Goal: Book appointment/travel/reservation

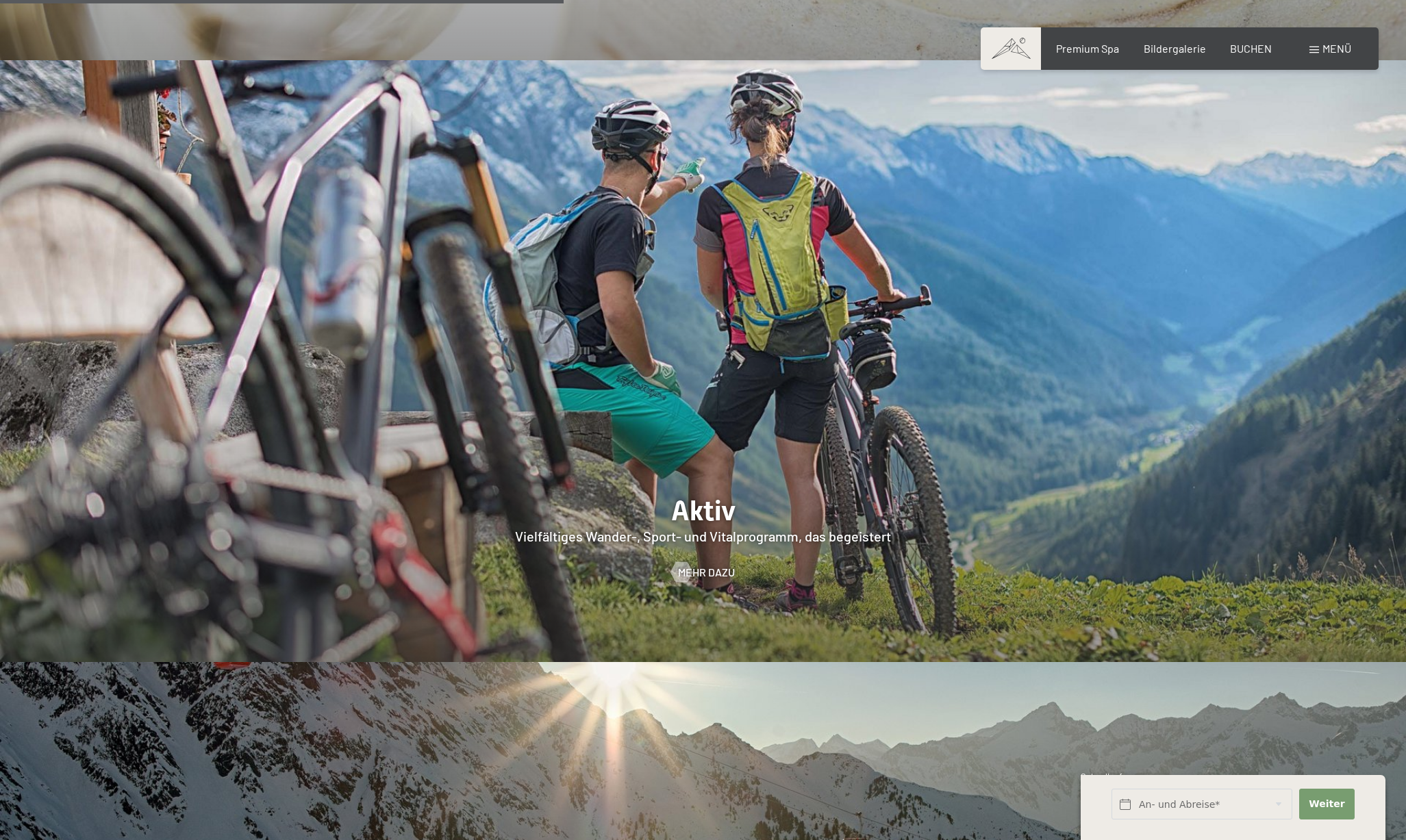
scroll to position [3325, 0]
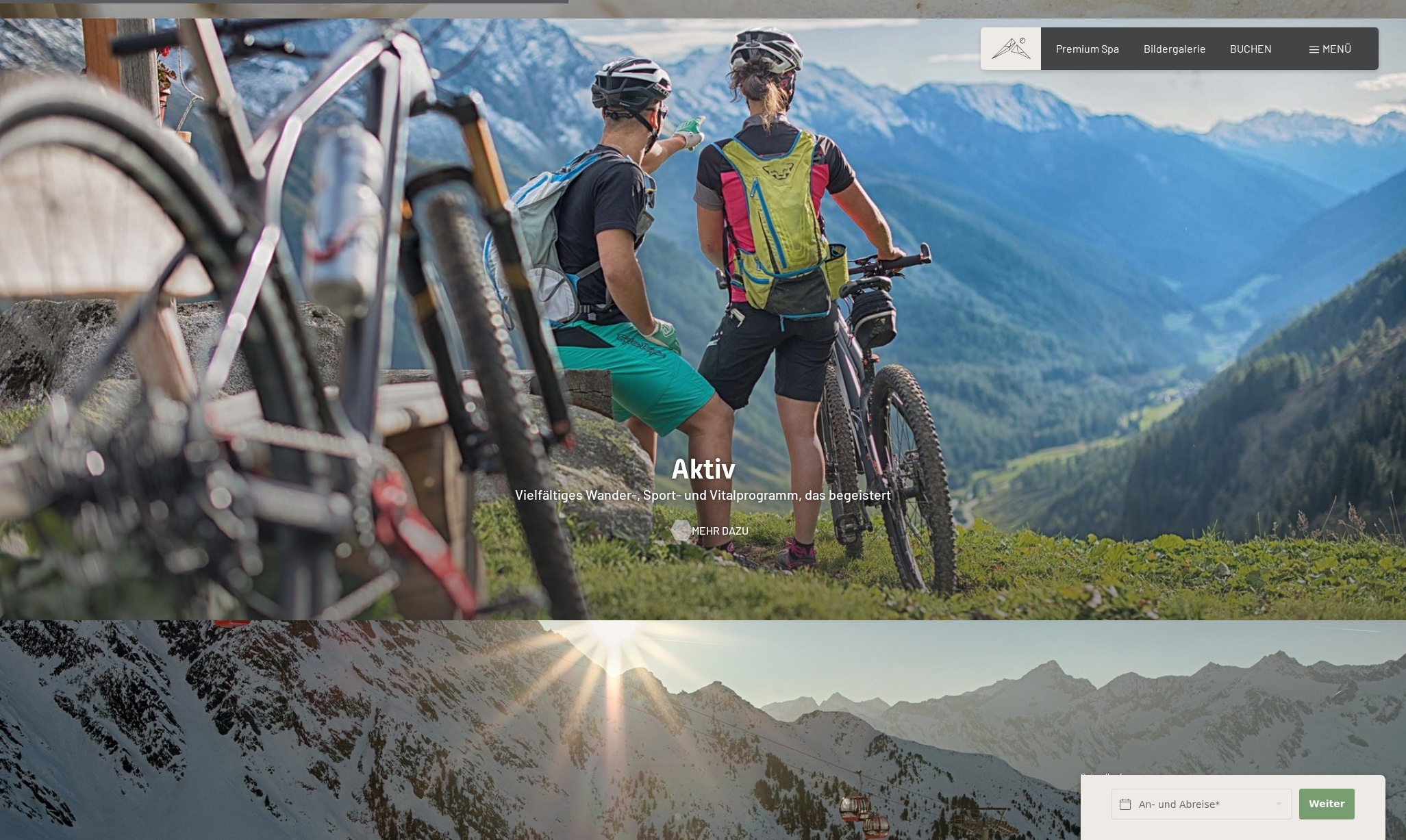
click at [724, 523] on span "Mehr dazu" at bounding box center [720, 531] width 57 height 15
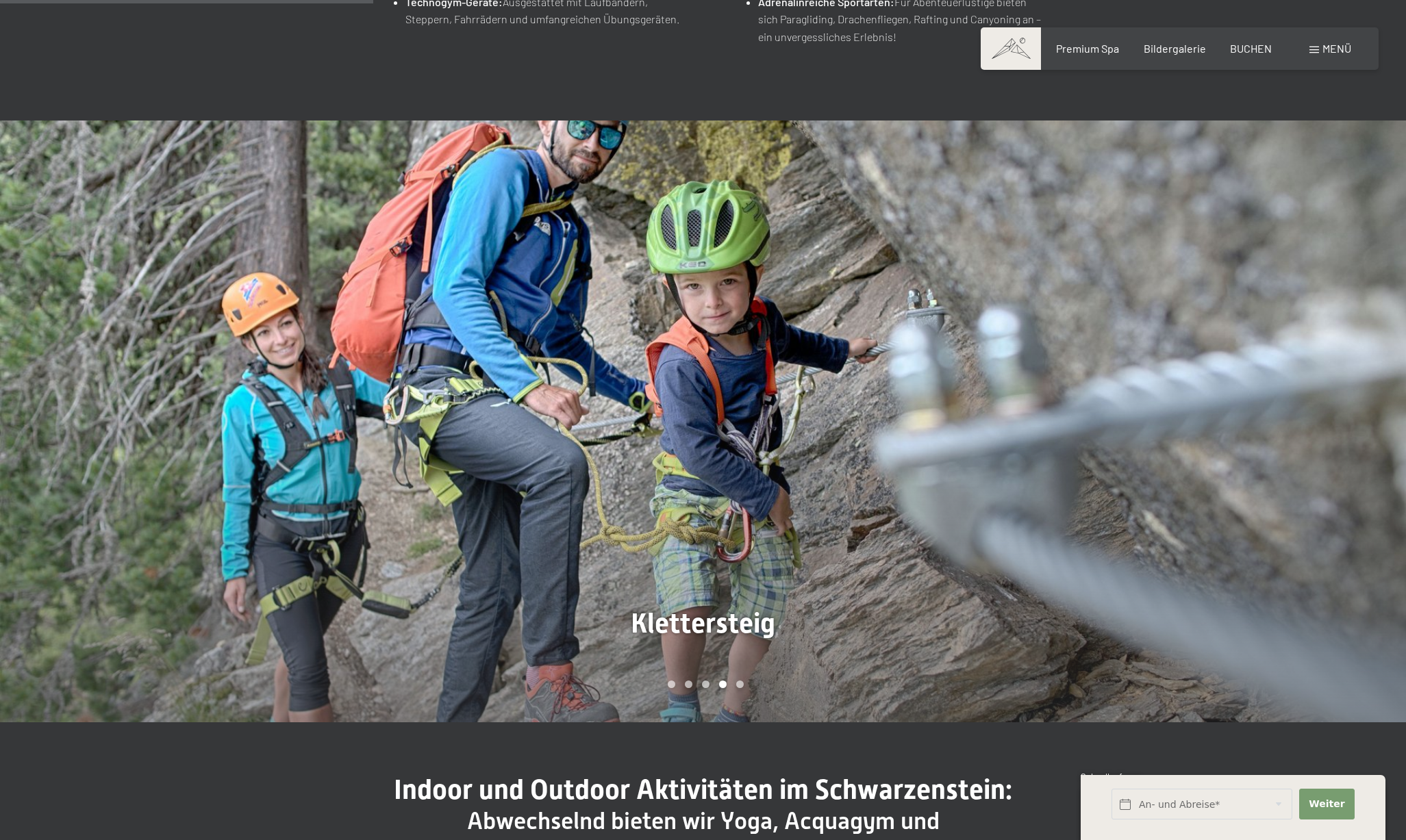
scroll to position [1081, 0]
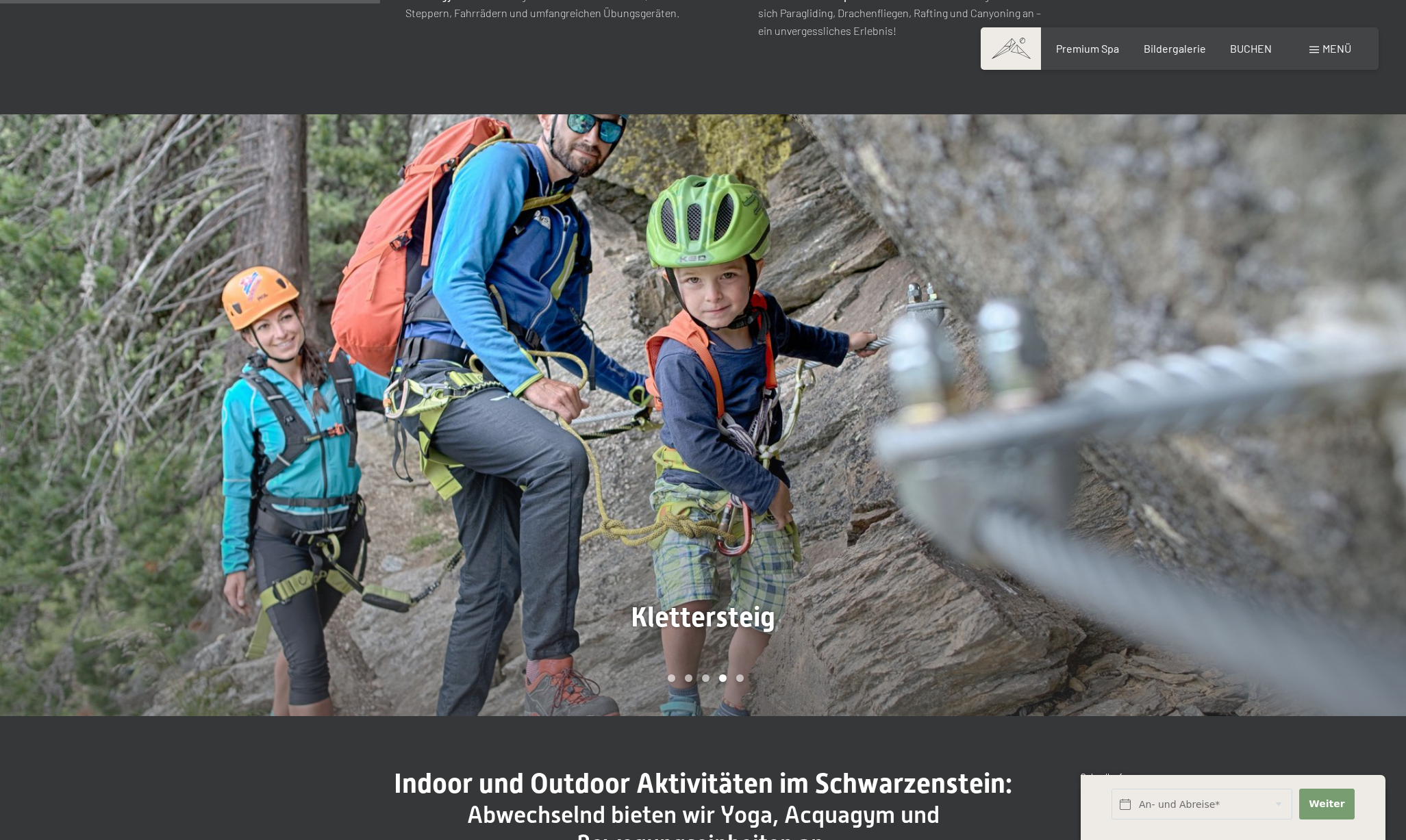
click at [1032, 450] on div at bounding box center [1055, 416] width 704 height 602
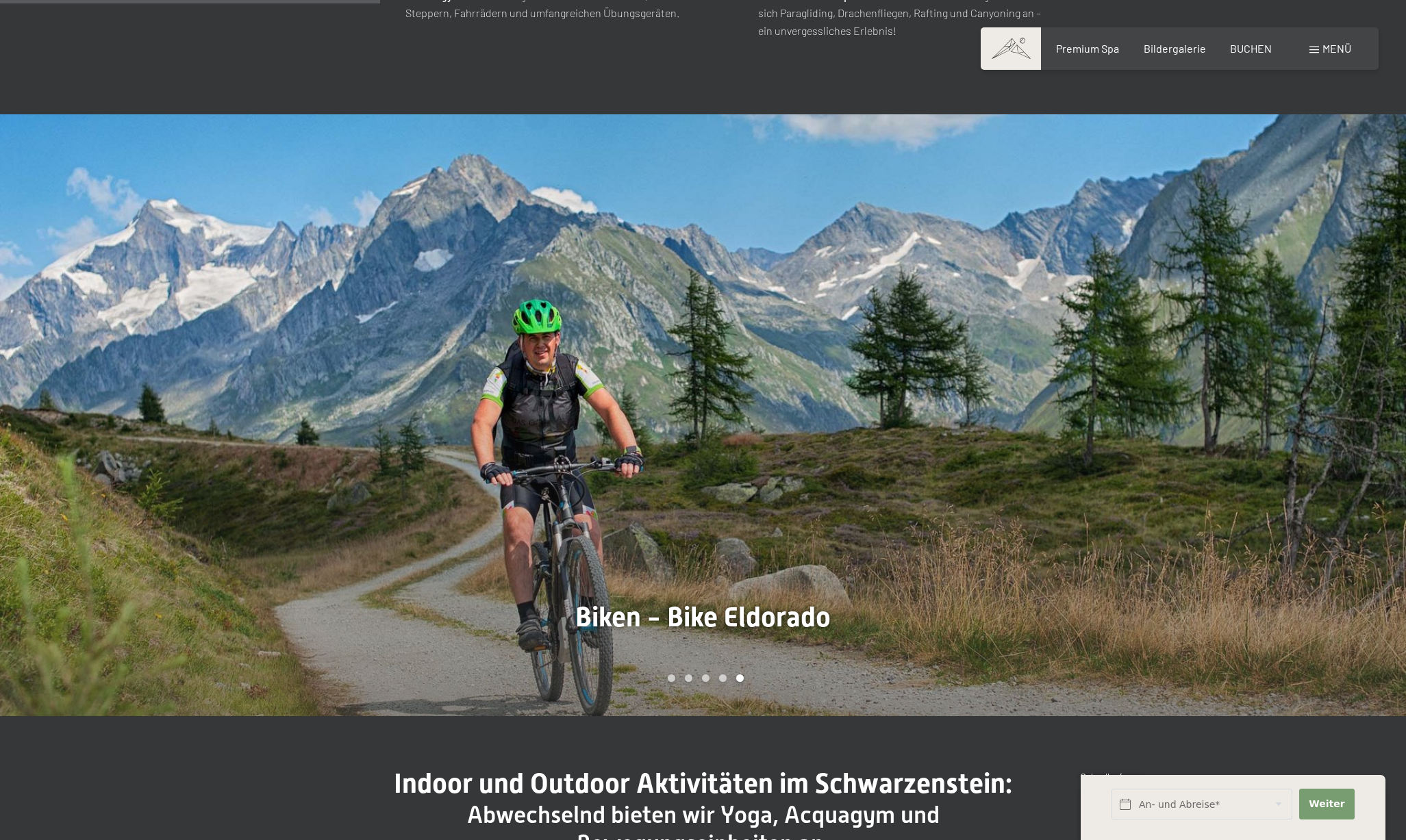
click at [1032, 450] on div at bounding box center [1055, 416] width 704 height 602
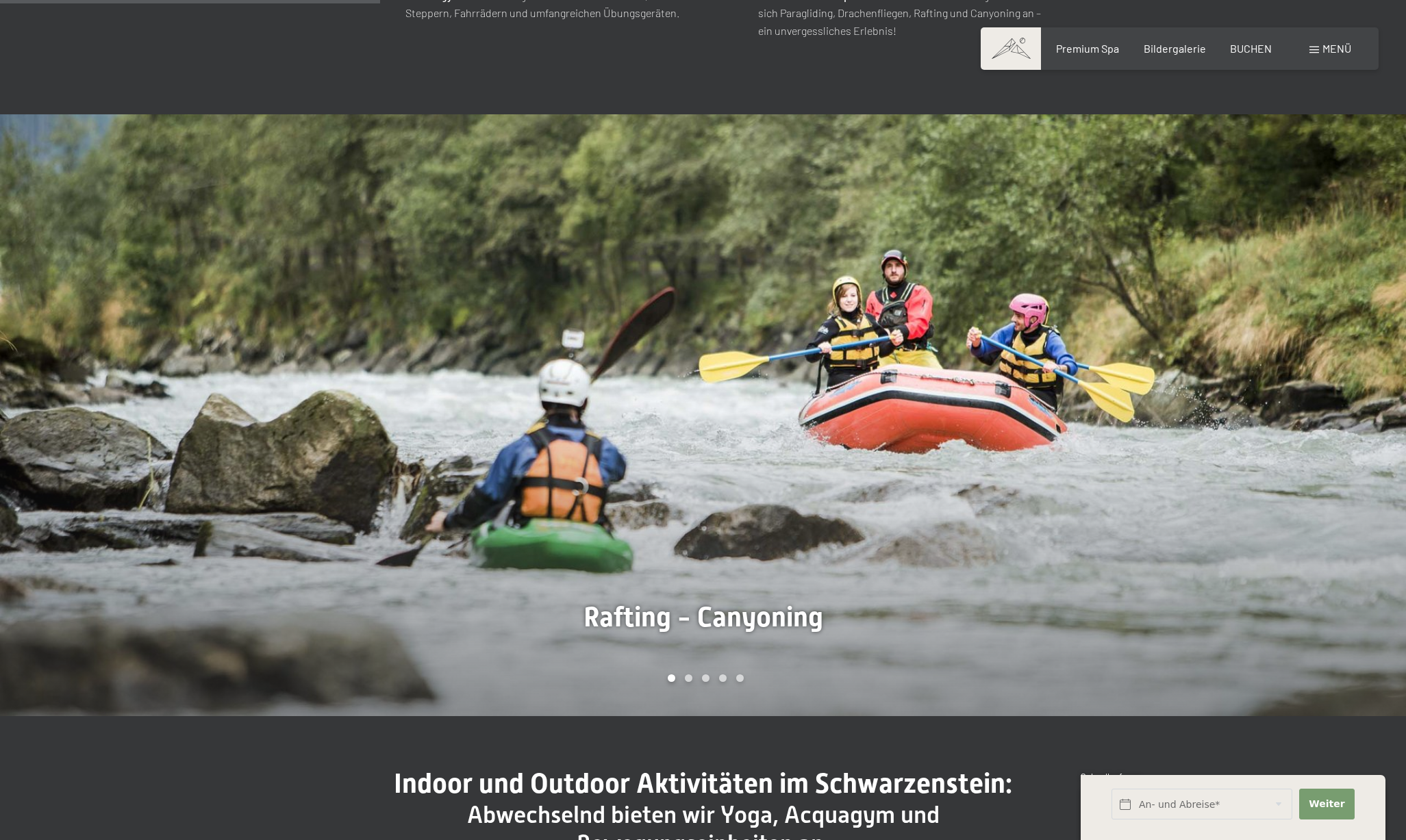
click at [1032, 450] on div at bounding box center [1055, 416] width 704 height 602
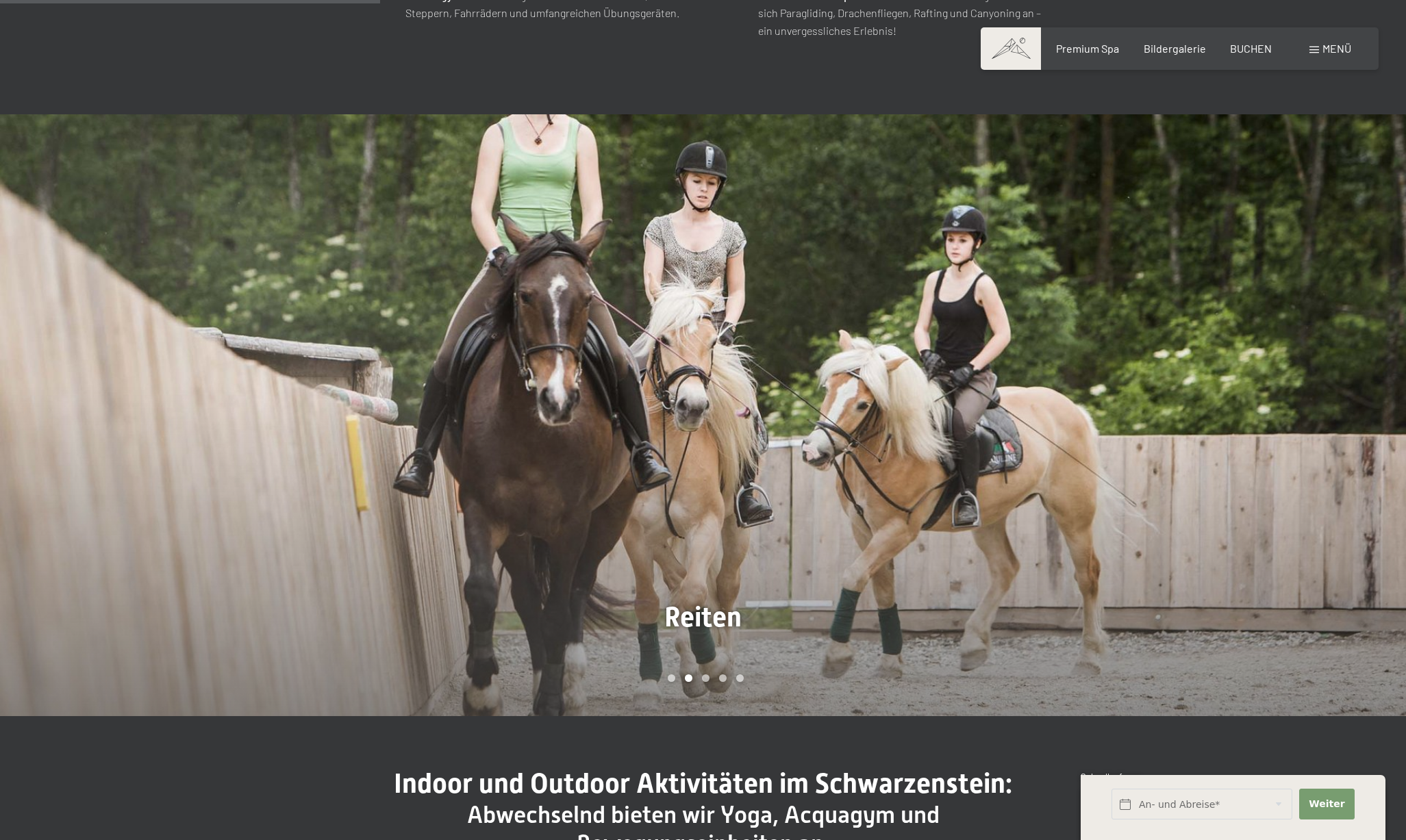
click at [1032, 450] on div at bounding box center [1055, 416] width 704 height 602
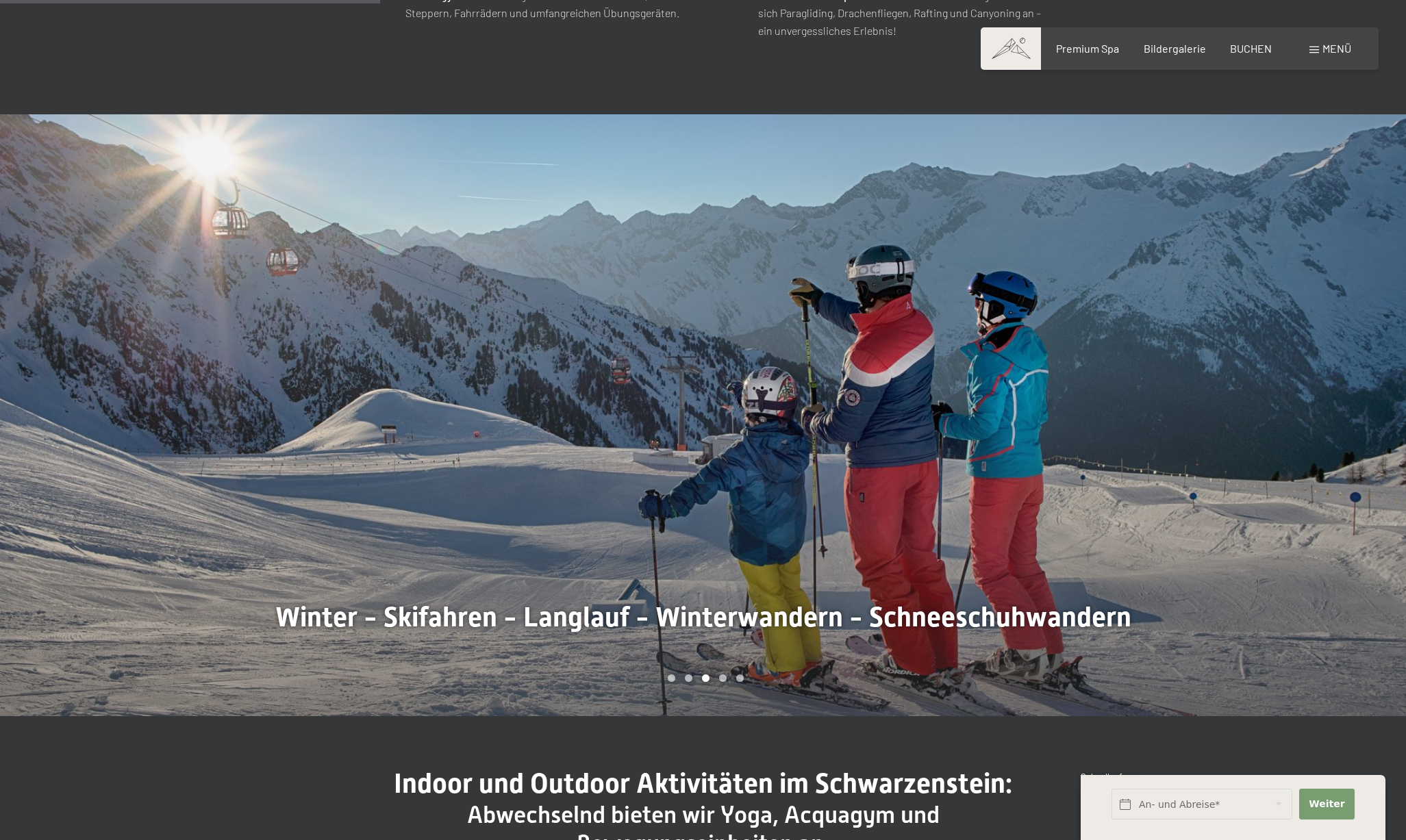
click at [1032, 450] on div at bounding box center [1055, 416] width 704 height 602
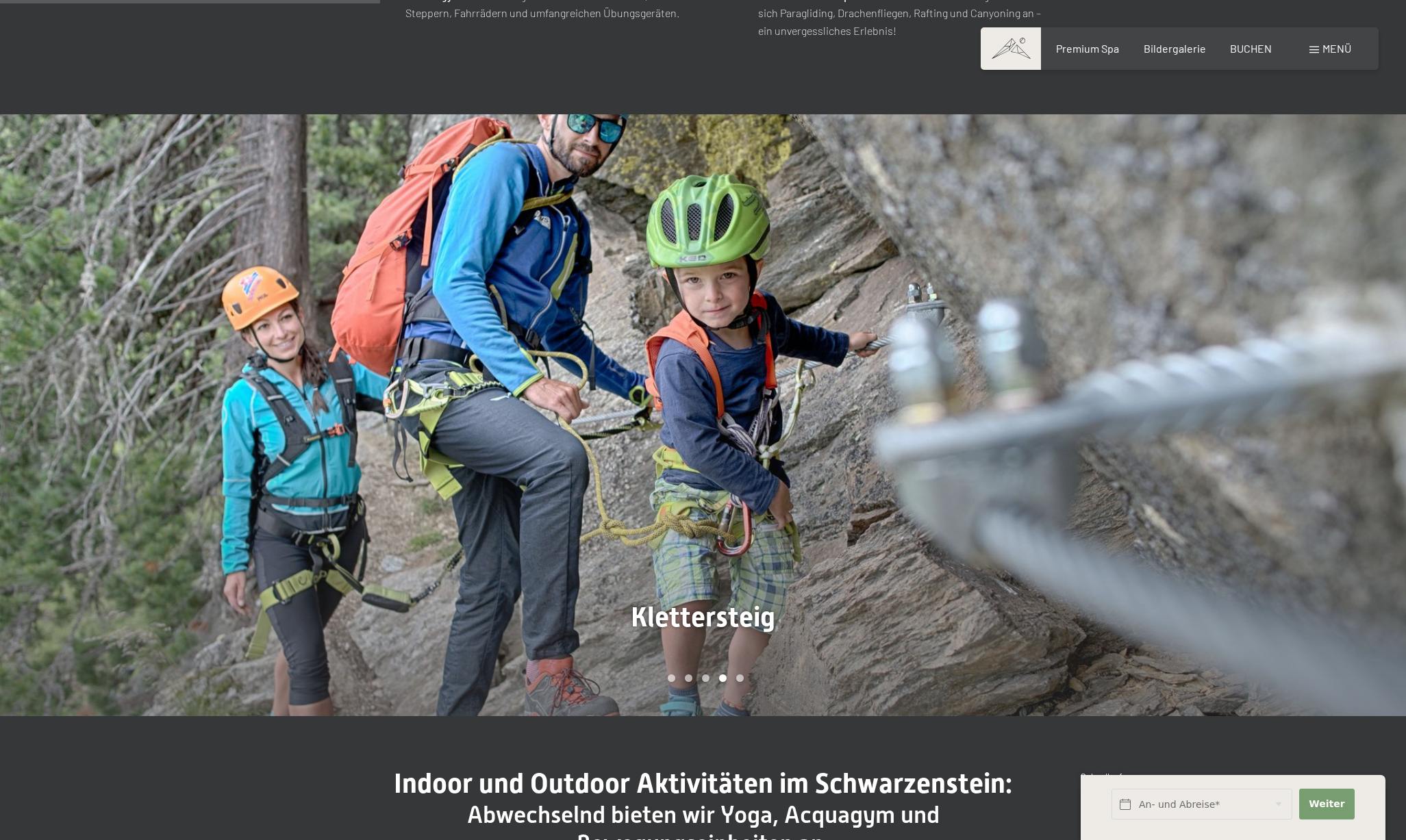
click at [1031, 450] on div at bounding box center [1055, 416] width 704 height 602
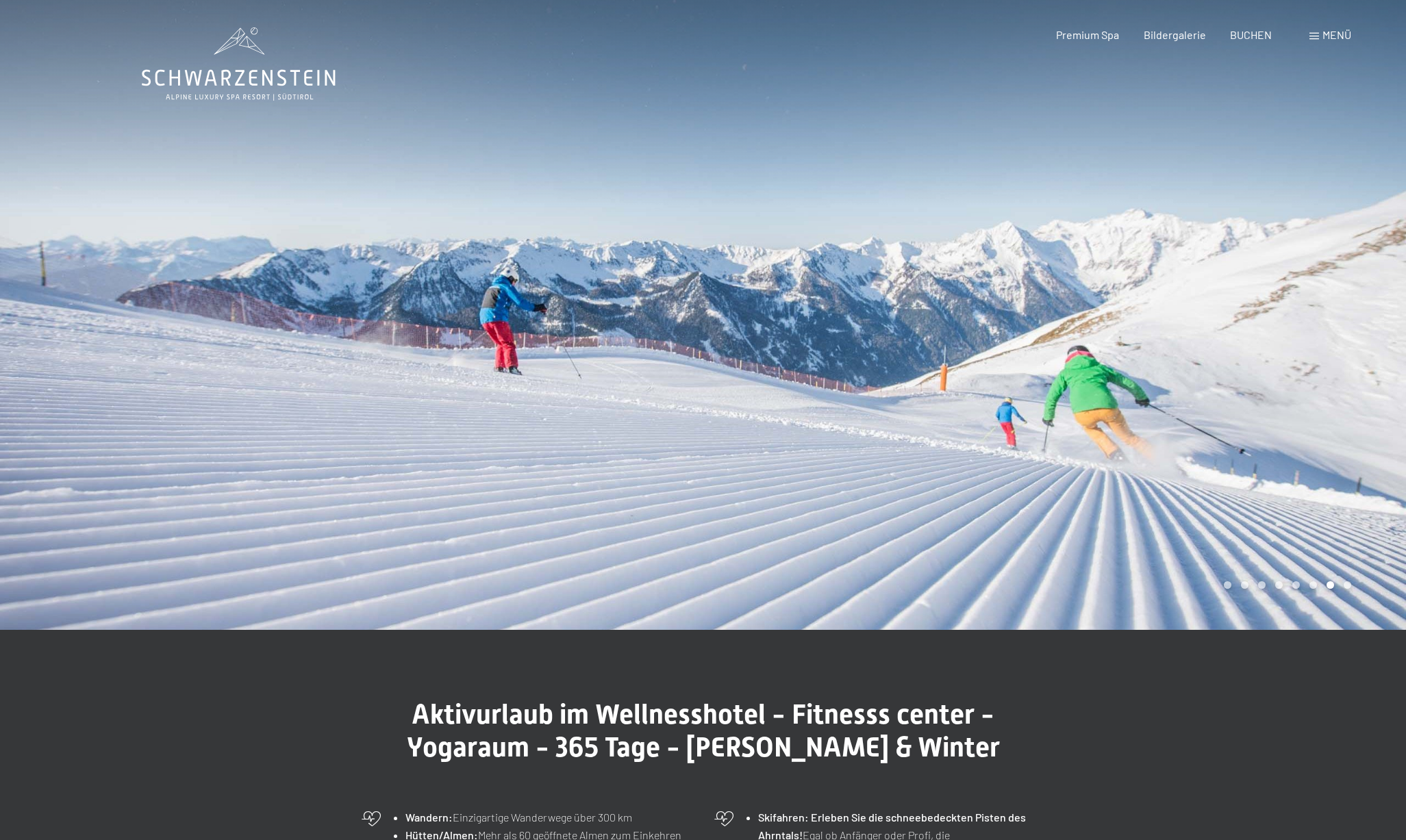
scroll to position [0, 0]
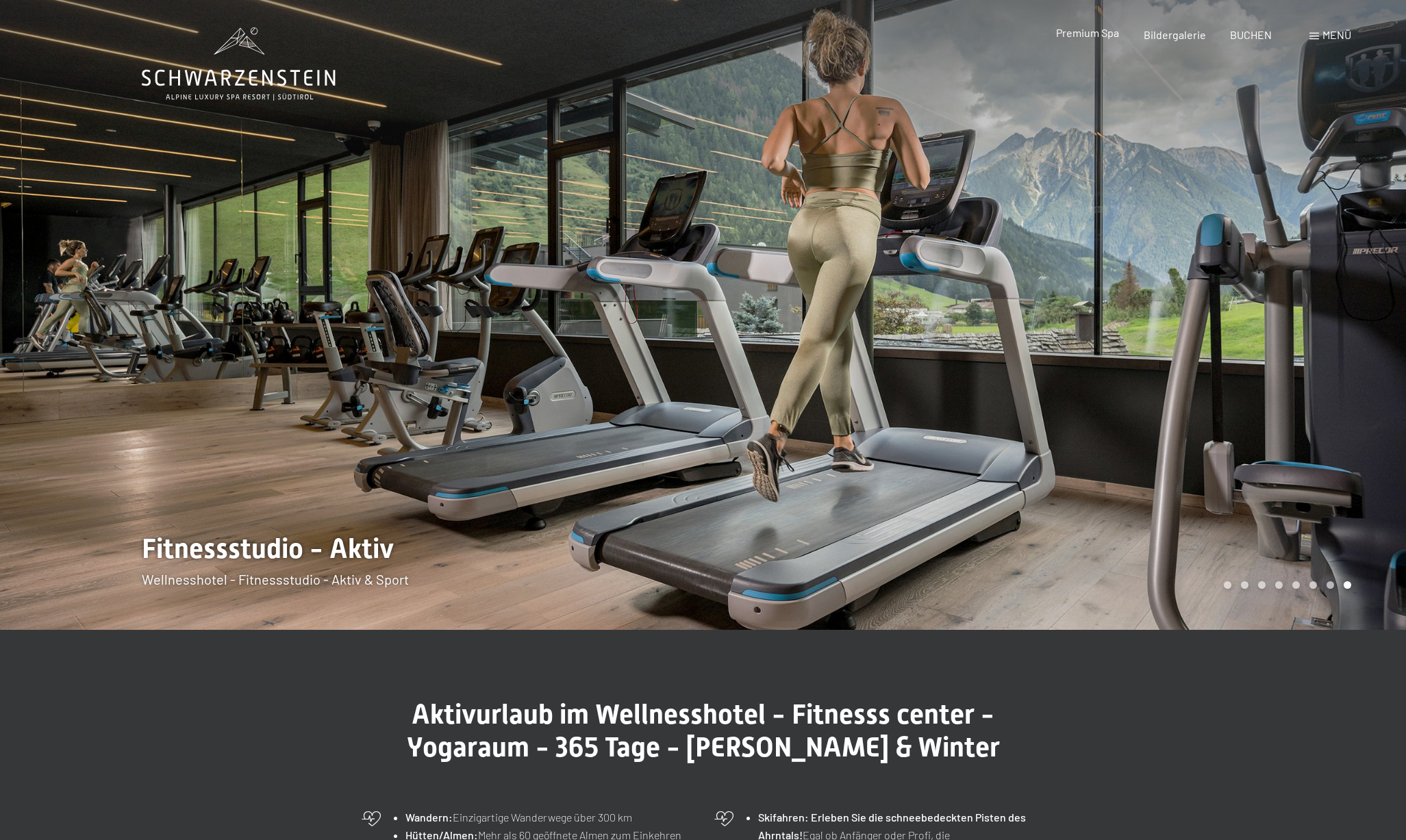
click at [1092, 33] on span "Premium Spa" at bounding box center [1088, 32] width 63 height 13
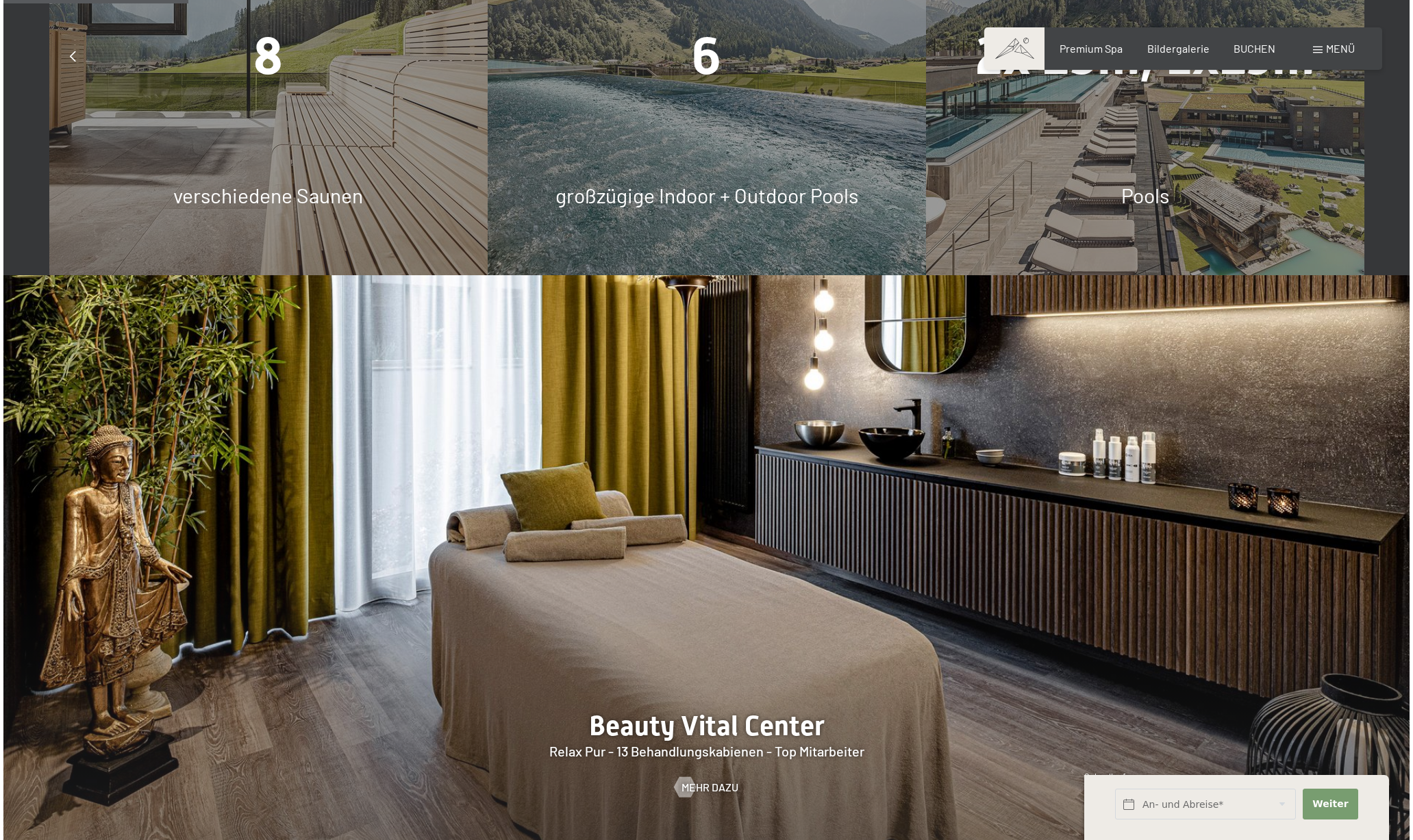
scroll to position [1411, 0]
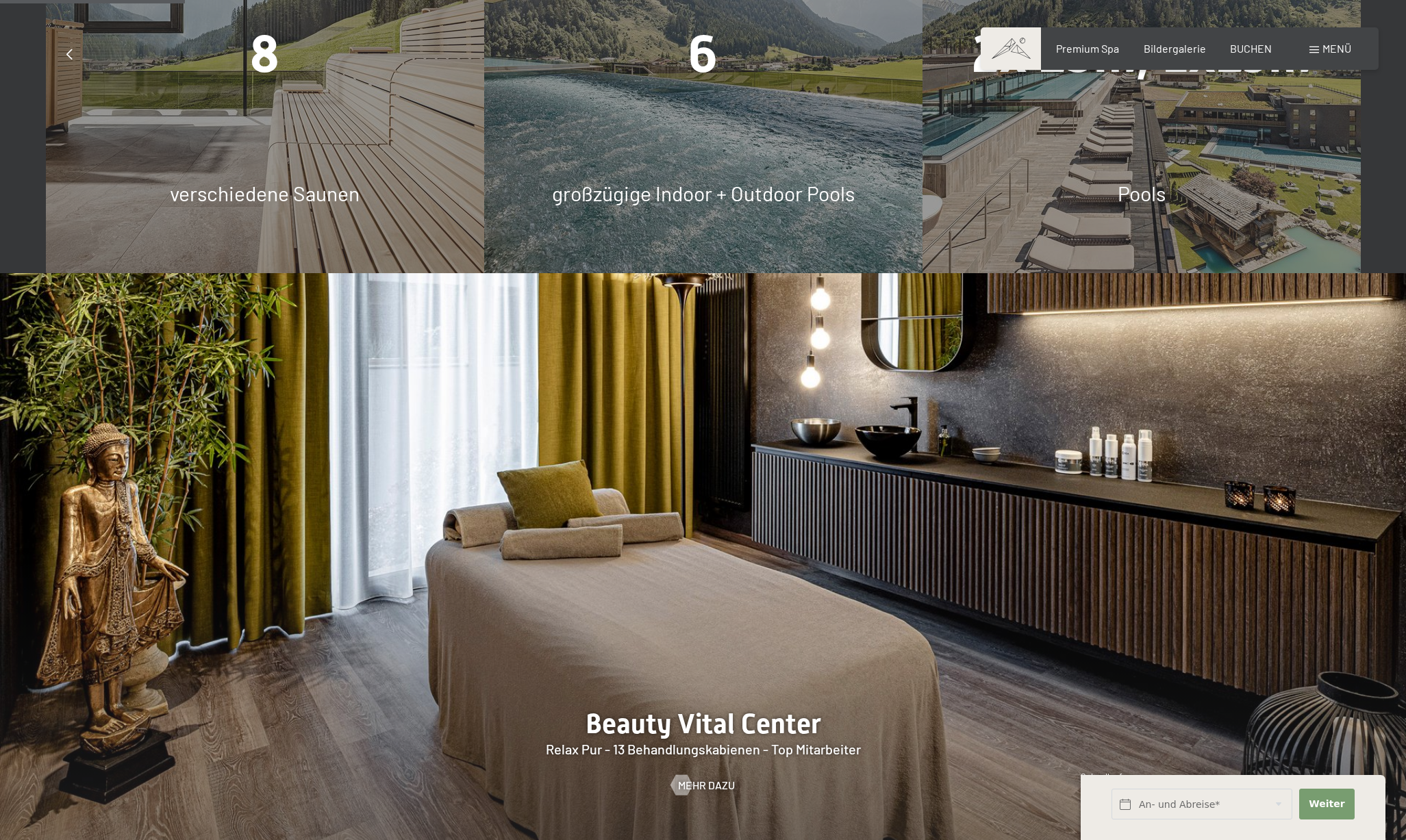
click at [1344, 54] on span "Menü" at bounding box center [1336, 48] width 28 height 13
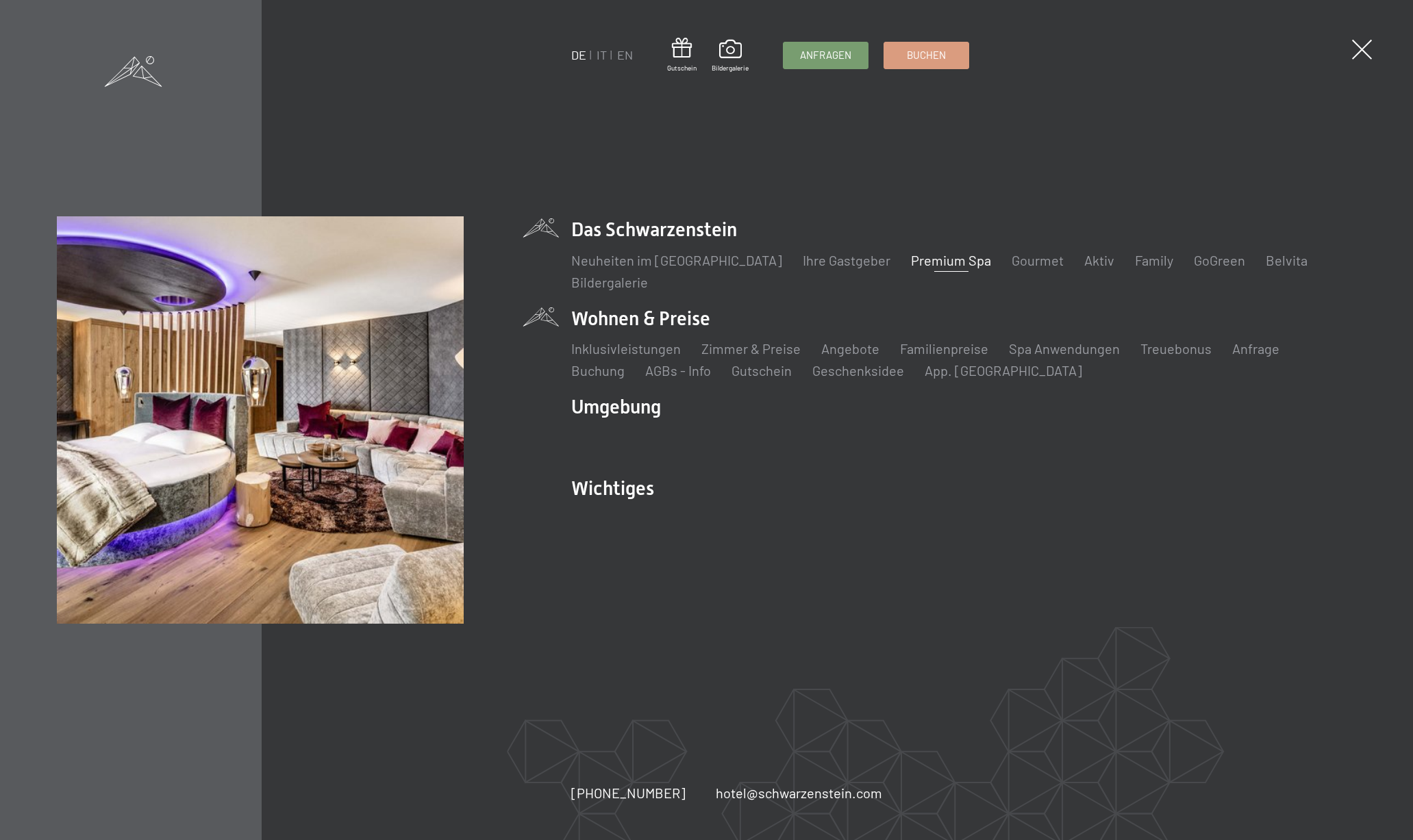
click at [667, 315] on li "Wohnen & Preise Inklusivleistungen Zimmer & Preise Liste Angebote Liste Familie…" at bounding box center [963, 342] width 785 height 75
click at [745, 351] on link "Zimmer & Preise" at bounding box center [751, 348] width 99 height 16
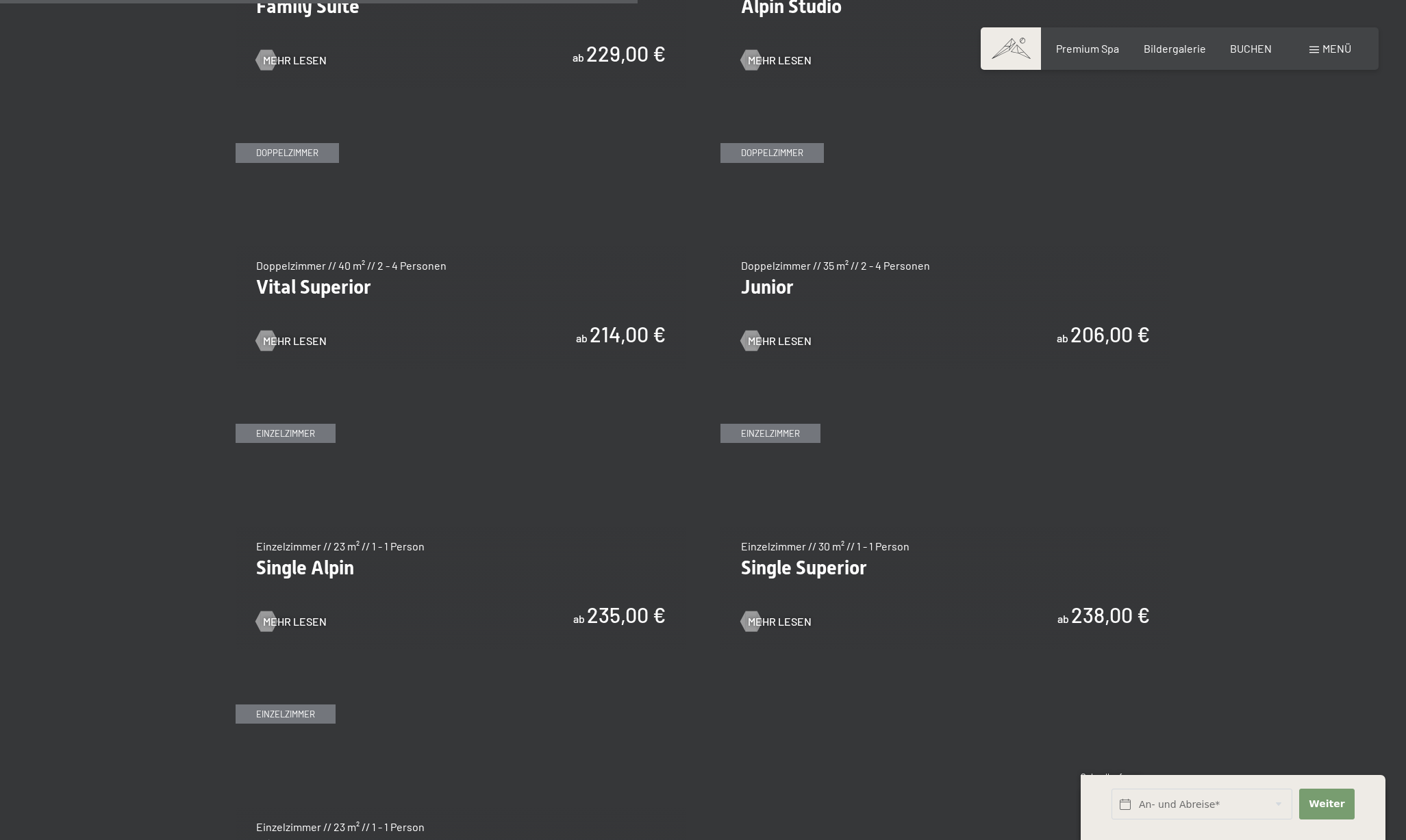
scroll to position [1918, 0]
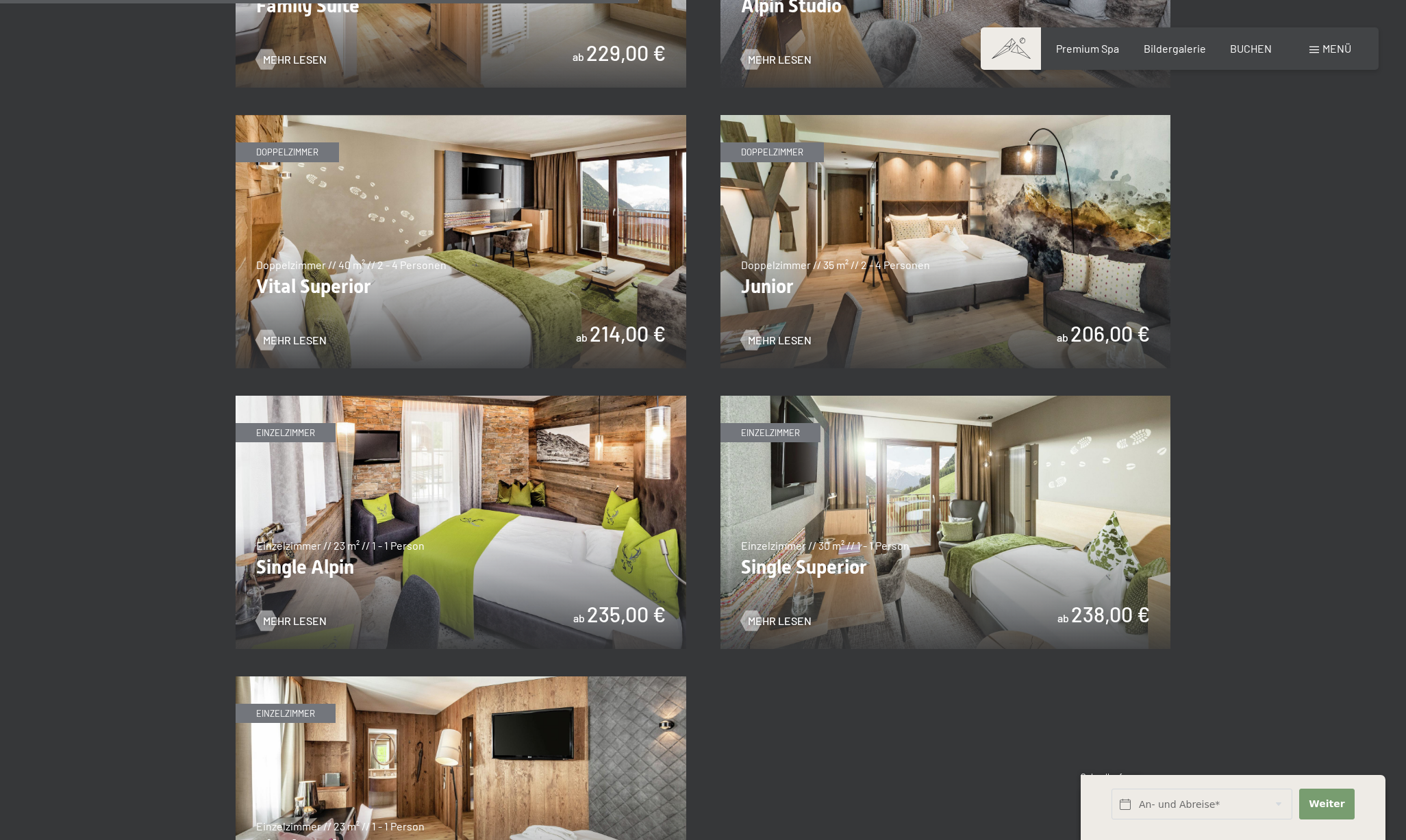
click at [932, 273] on img at bounding box center [946, 242] width 451 height 253
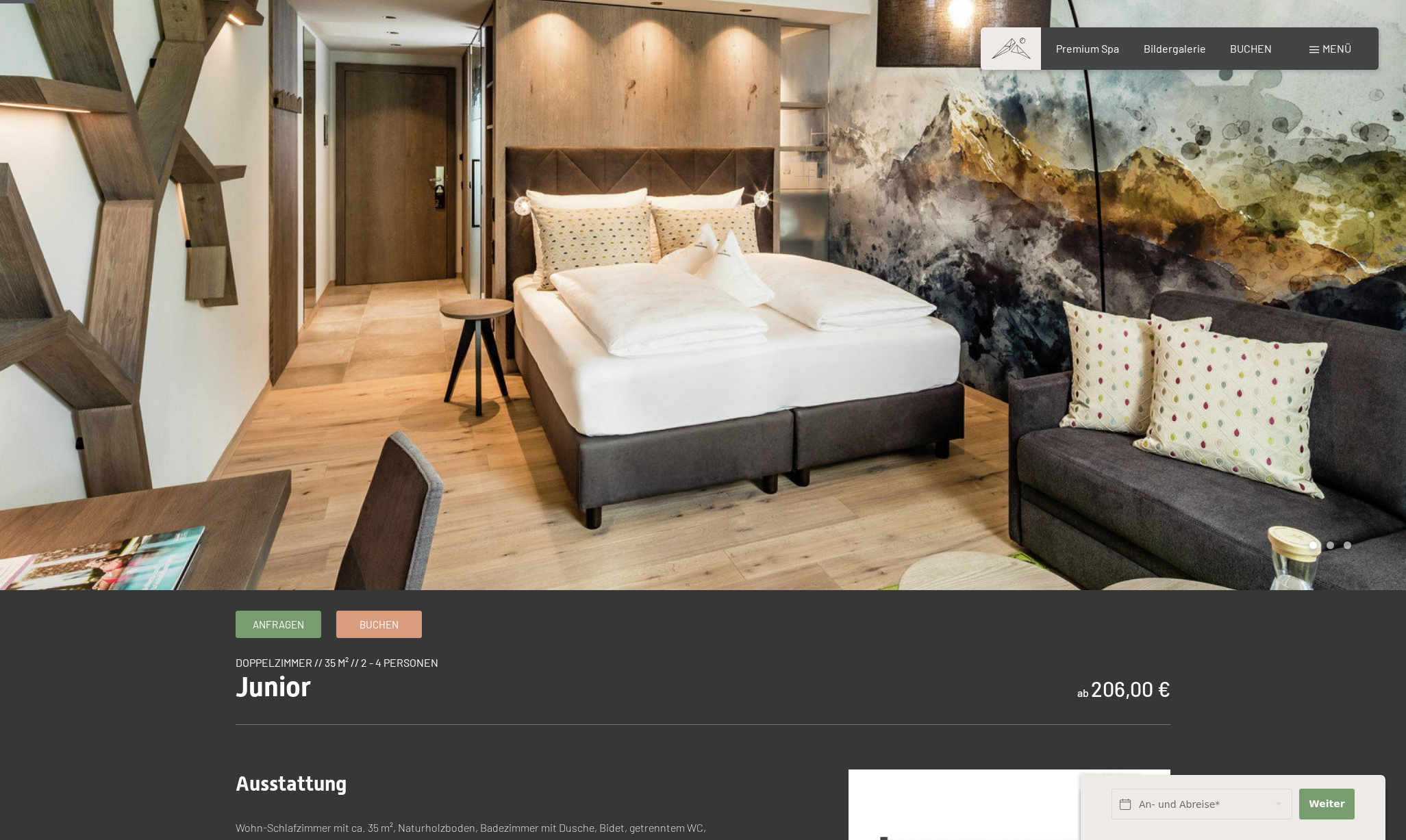
scroll to position [41, 0]
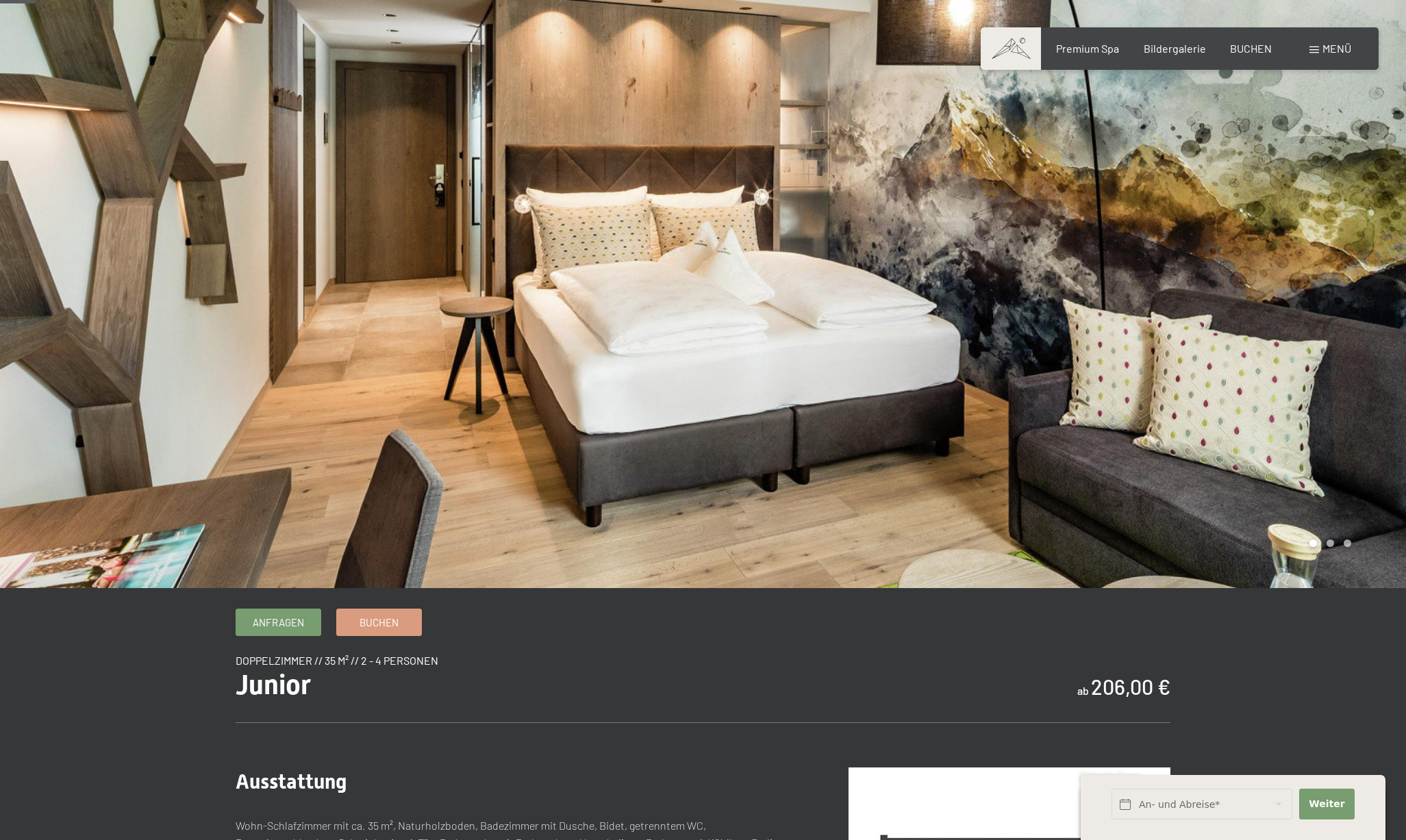
click at [951, 370] on div at bounding box center [1055, 274] width 704 height 630
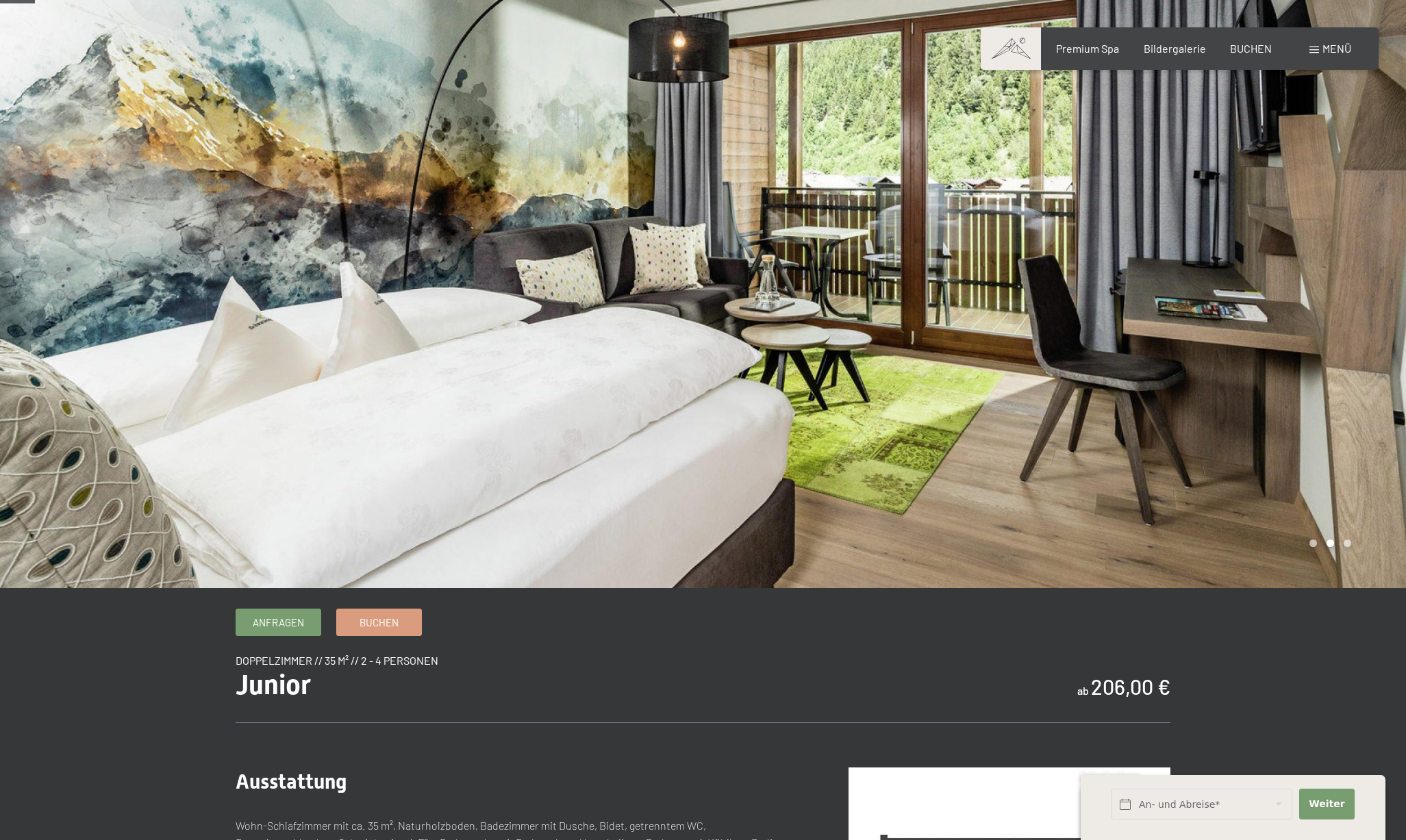
click at [951, 370] on div at bounding box center [1055, 274] width 704 height 630
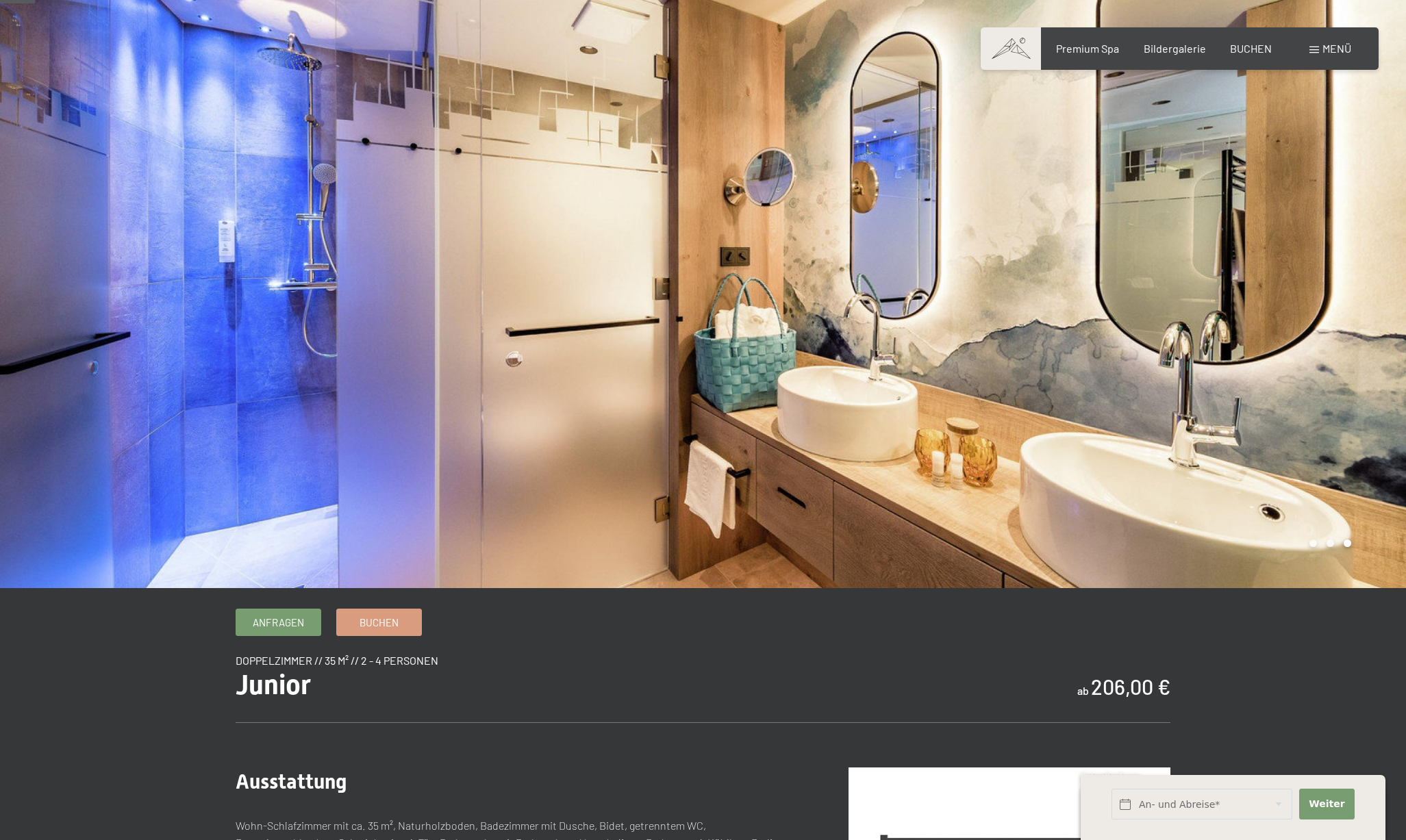
click at [951, 370] on div at bounding box center [1055, 274] width 704 height 630
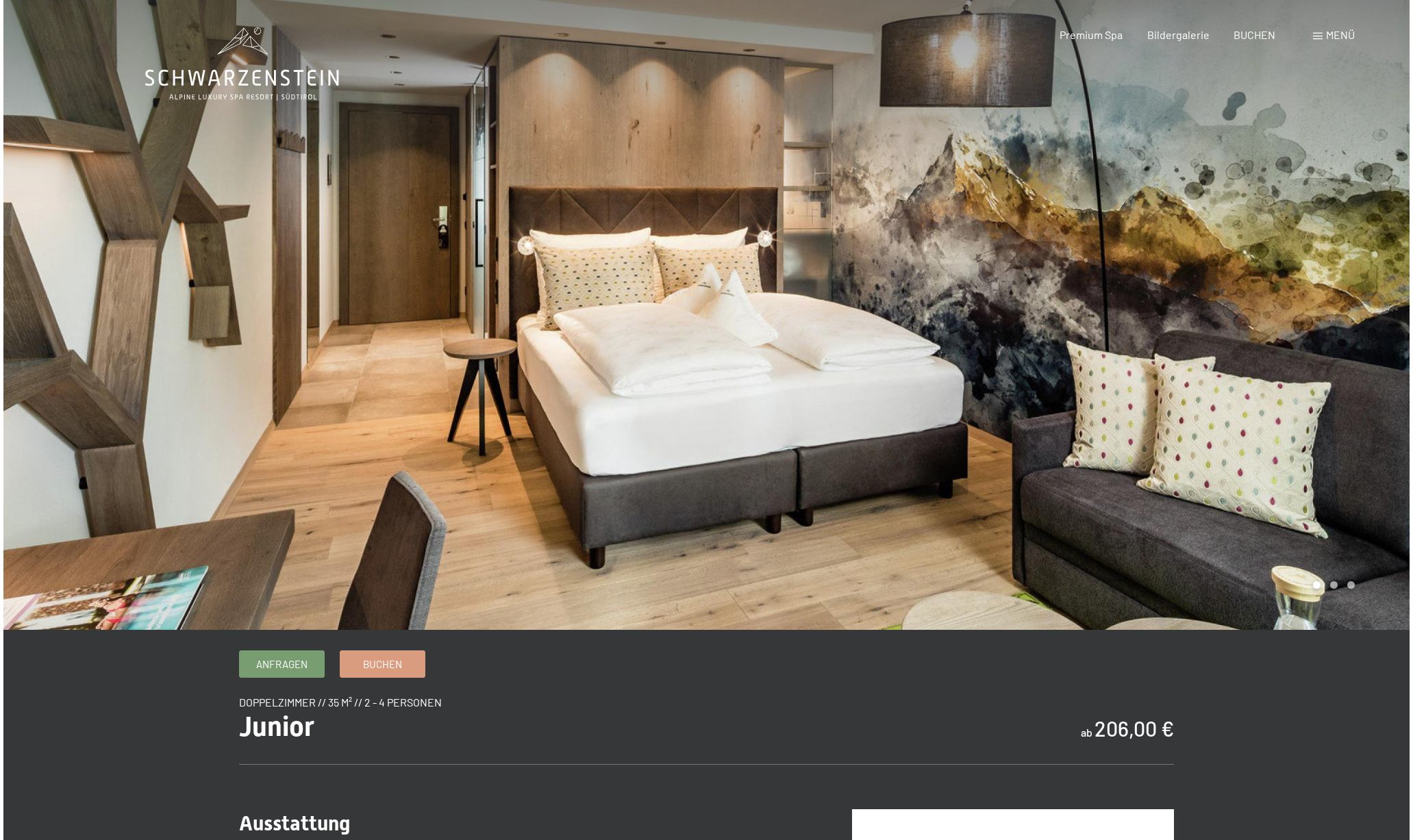
scroll to position [0, 0]
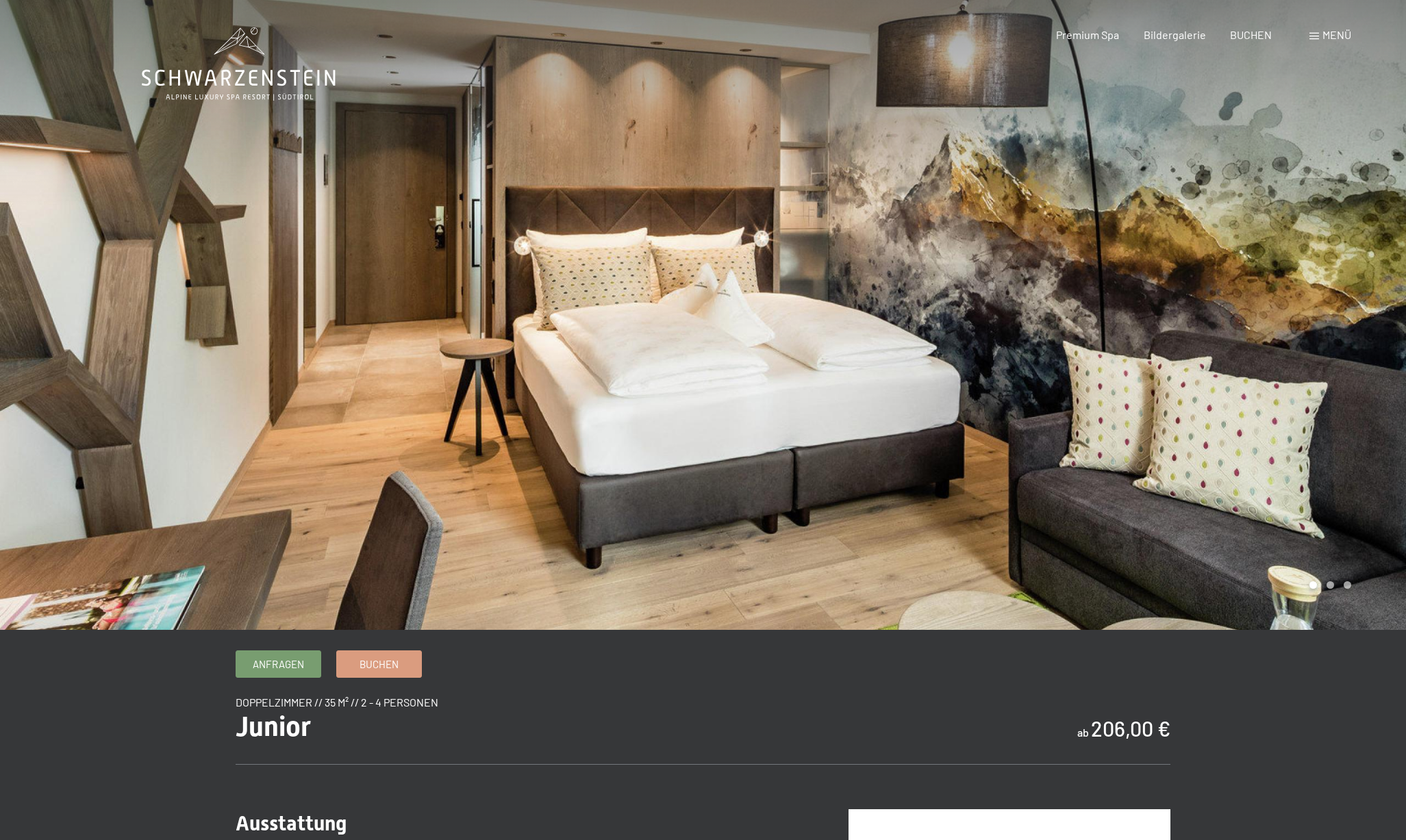
click at [1326, 36] on span "Menü" at bounding box center [1336, 35] width 28 height 13
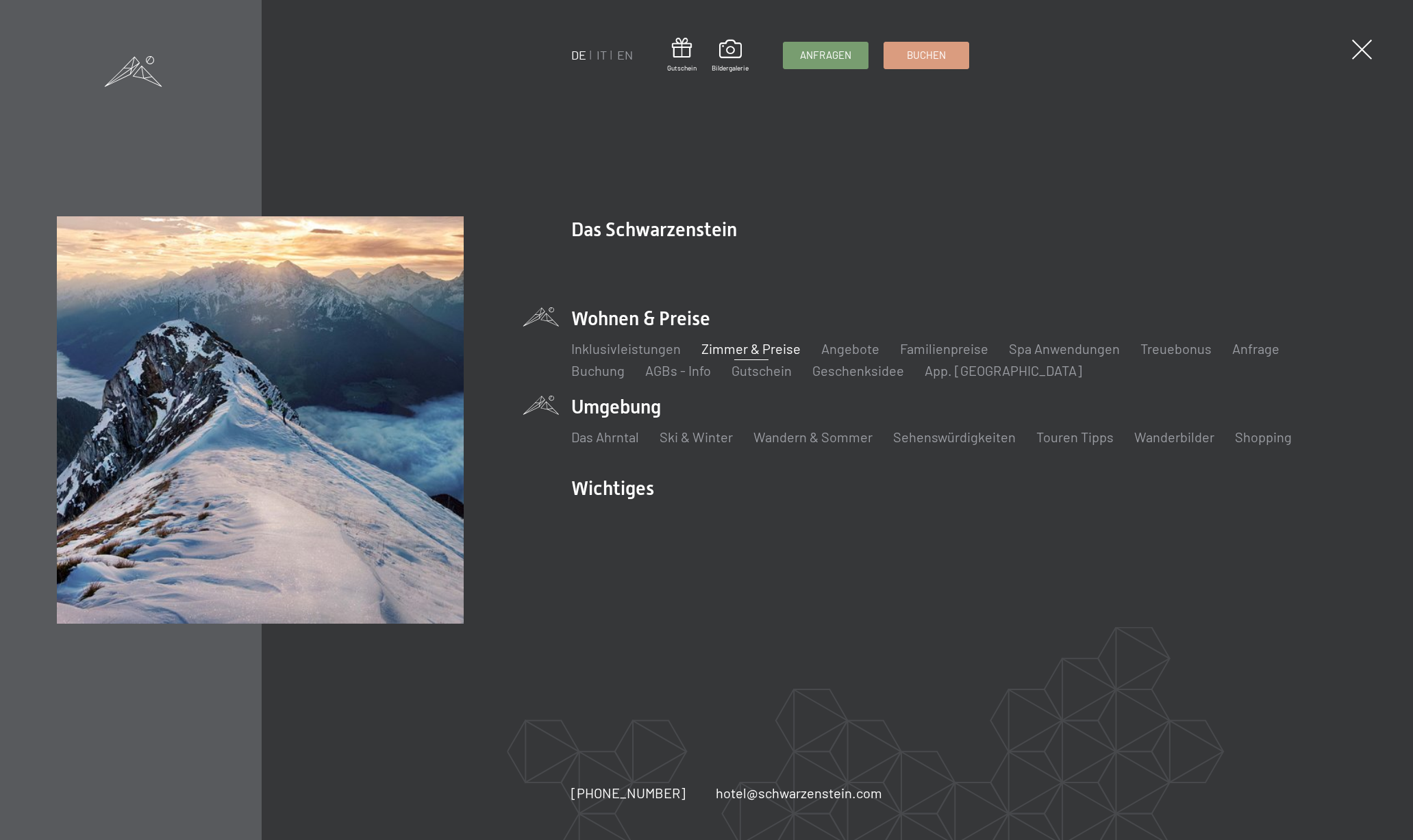
click at [621, 410] on li "Umgebung Das Ahrntal Ski & Winter Skifahren Skischule Wandern & Sommer Wandern …" at bounding box center [963, 428] width 785 height 68
click at [620, 437] on link "Das Ahrntal" at bounding box center [605, 437] width 68 height 16
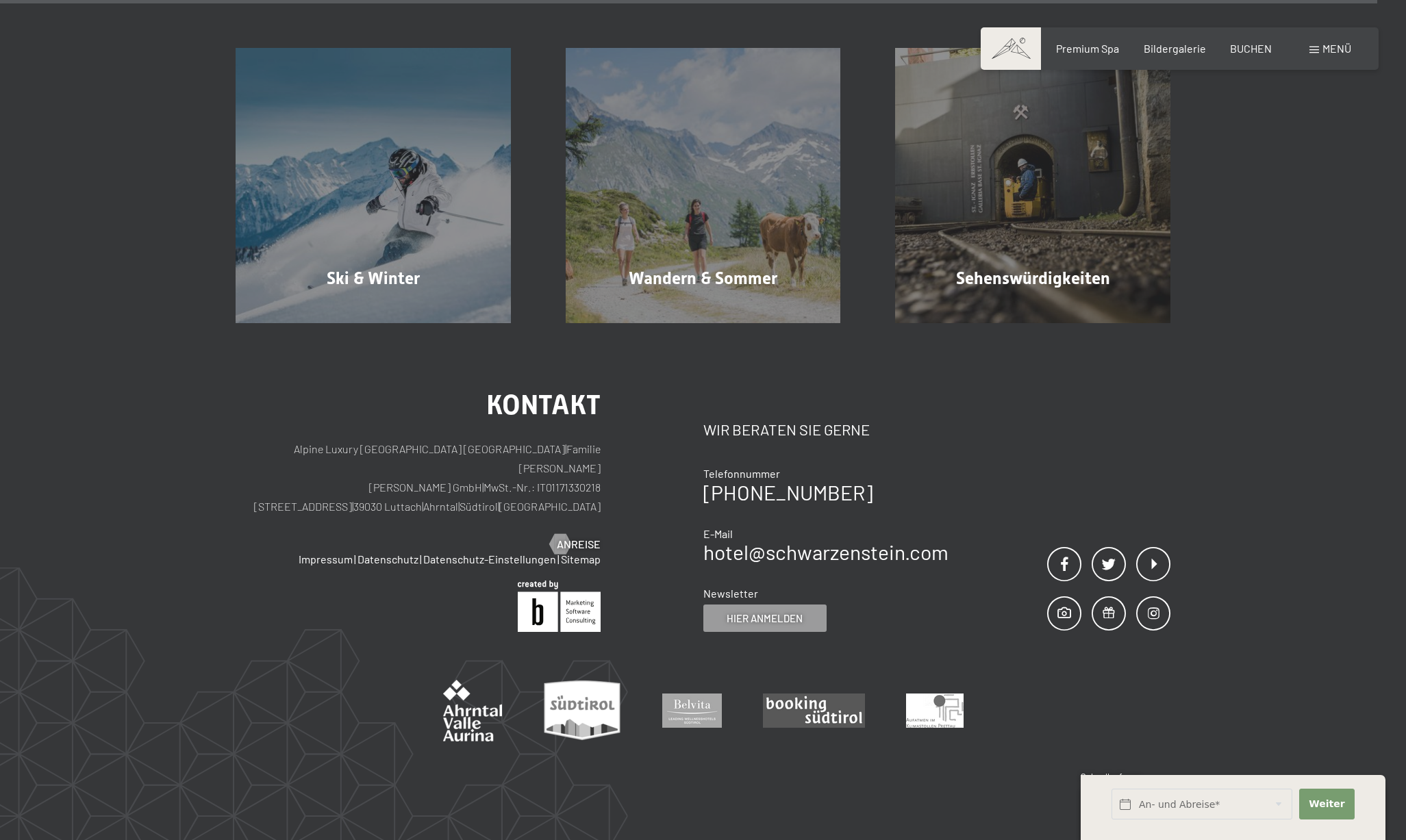
scroll to position [4939, 0]
drag, startPoint x: 602, startPoint y: 474, endPoint x: 367, endPoint y: 474, distance: 235.0
click at [345, 476] on div "Kontakt Alpine Luxury SPA Resort SCHWARZENSTEIN | Familie Zimmerhofer Otmar Zim…" at bounding box center [469, 511] width 468 height 241
copy p "Dorfstraße 11 | 39030 Luttach | Ahrntal | Südtirol | Italien"
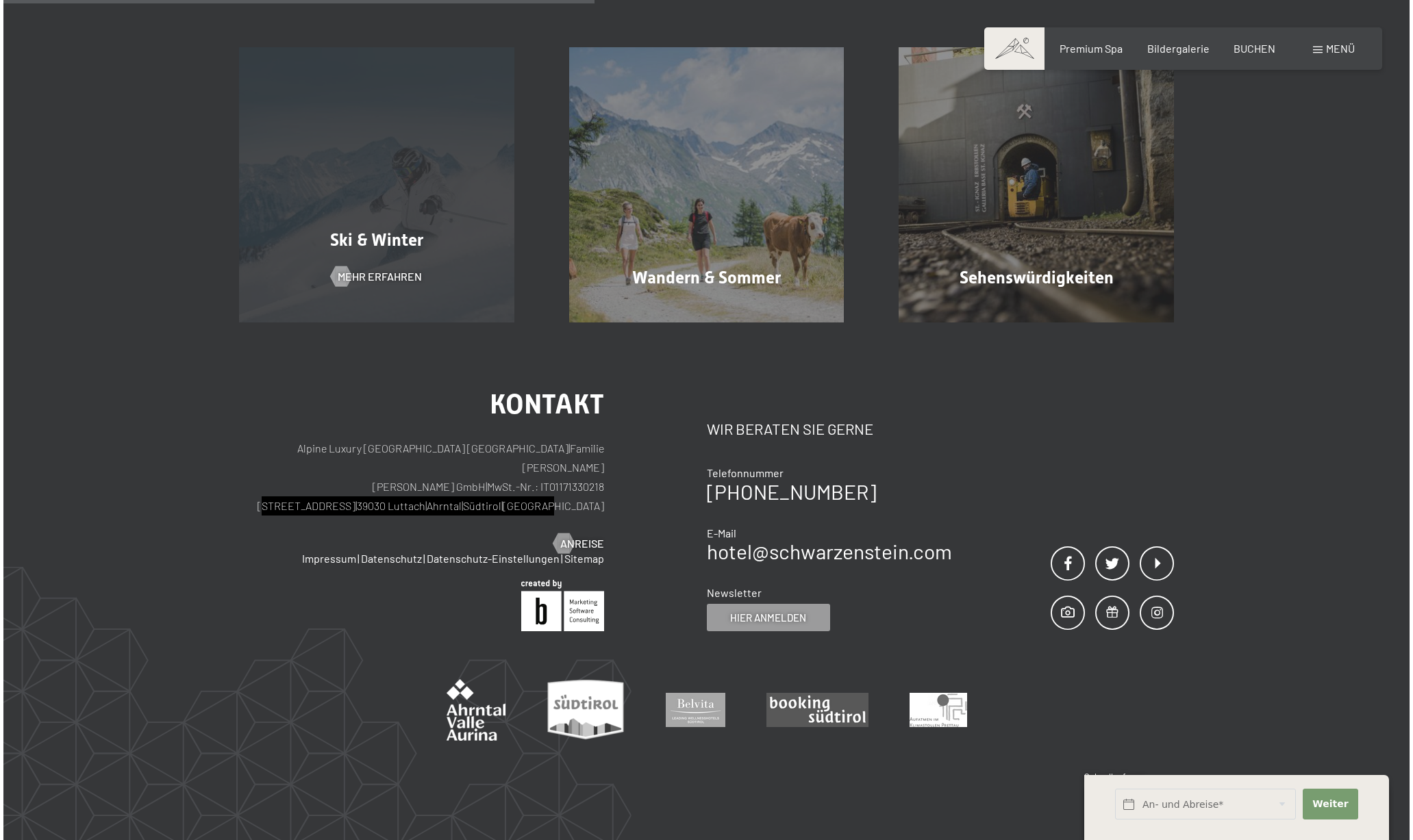
scroll to position [0, 0]
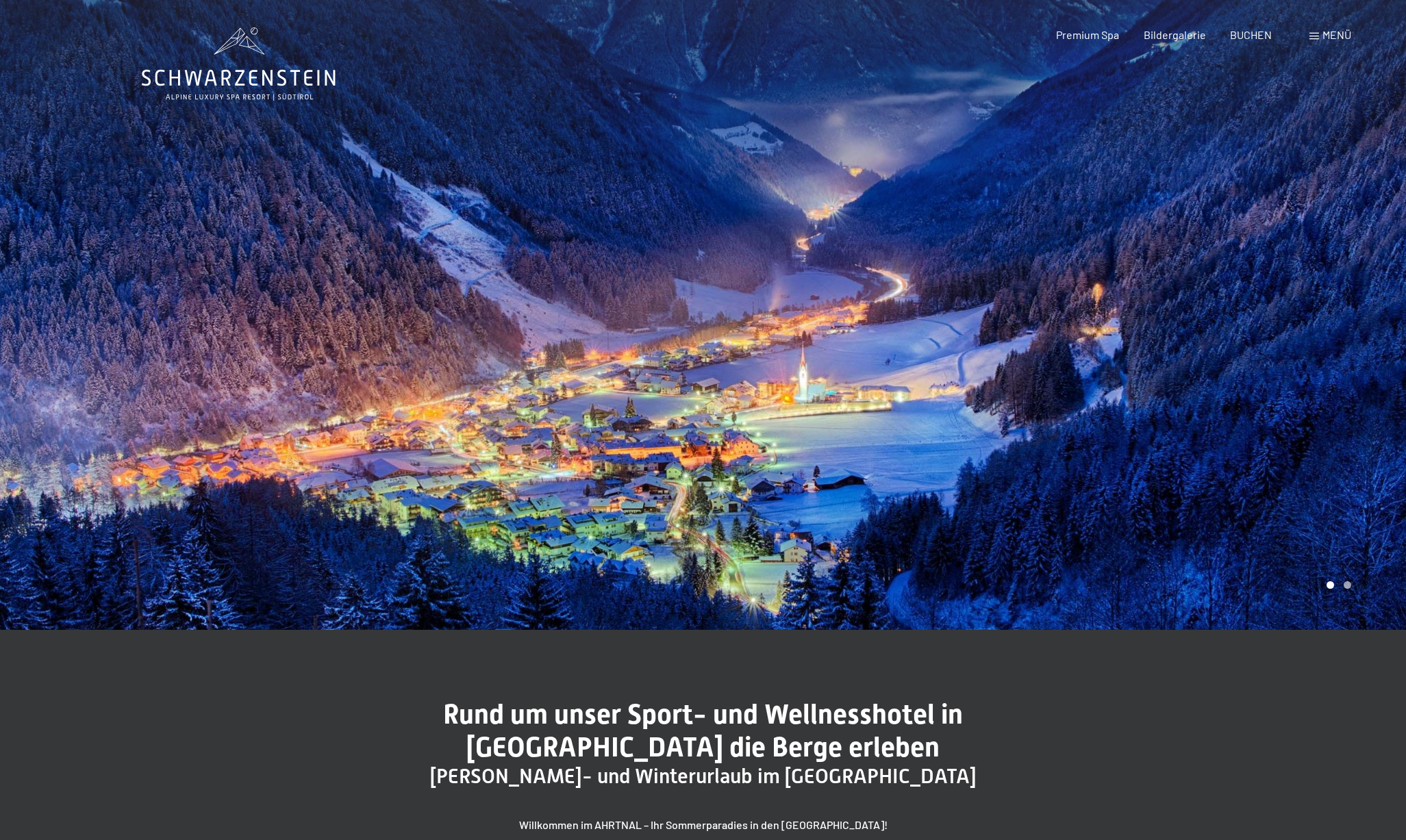
click at [1327, 36] on span "Menü" at bounding box center [1336, 35] width 28 height 13
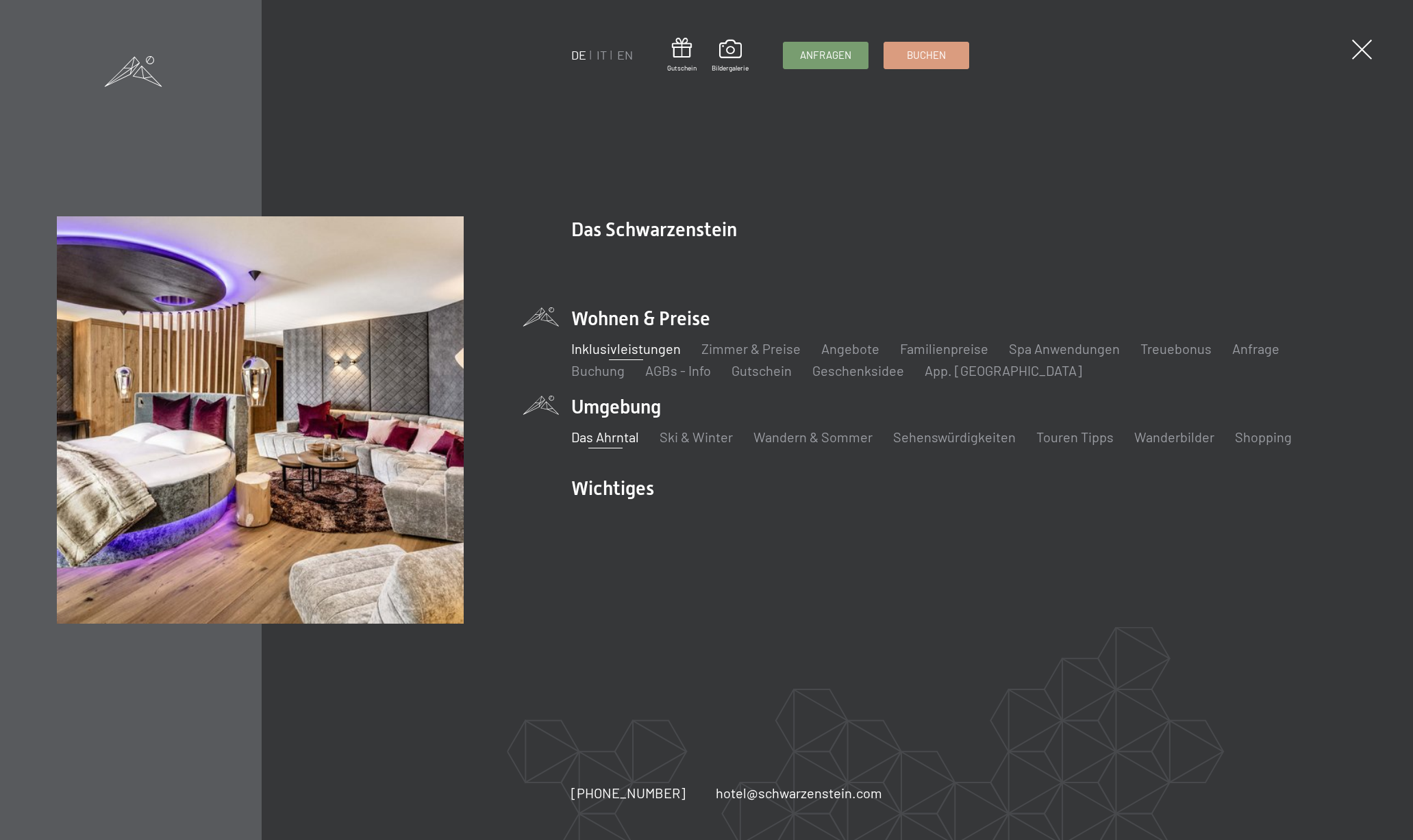
click at [642, 350] on link "Inklusivleistungen" at bounding box center [626, 348] width 110 height 16
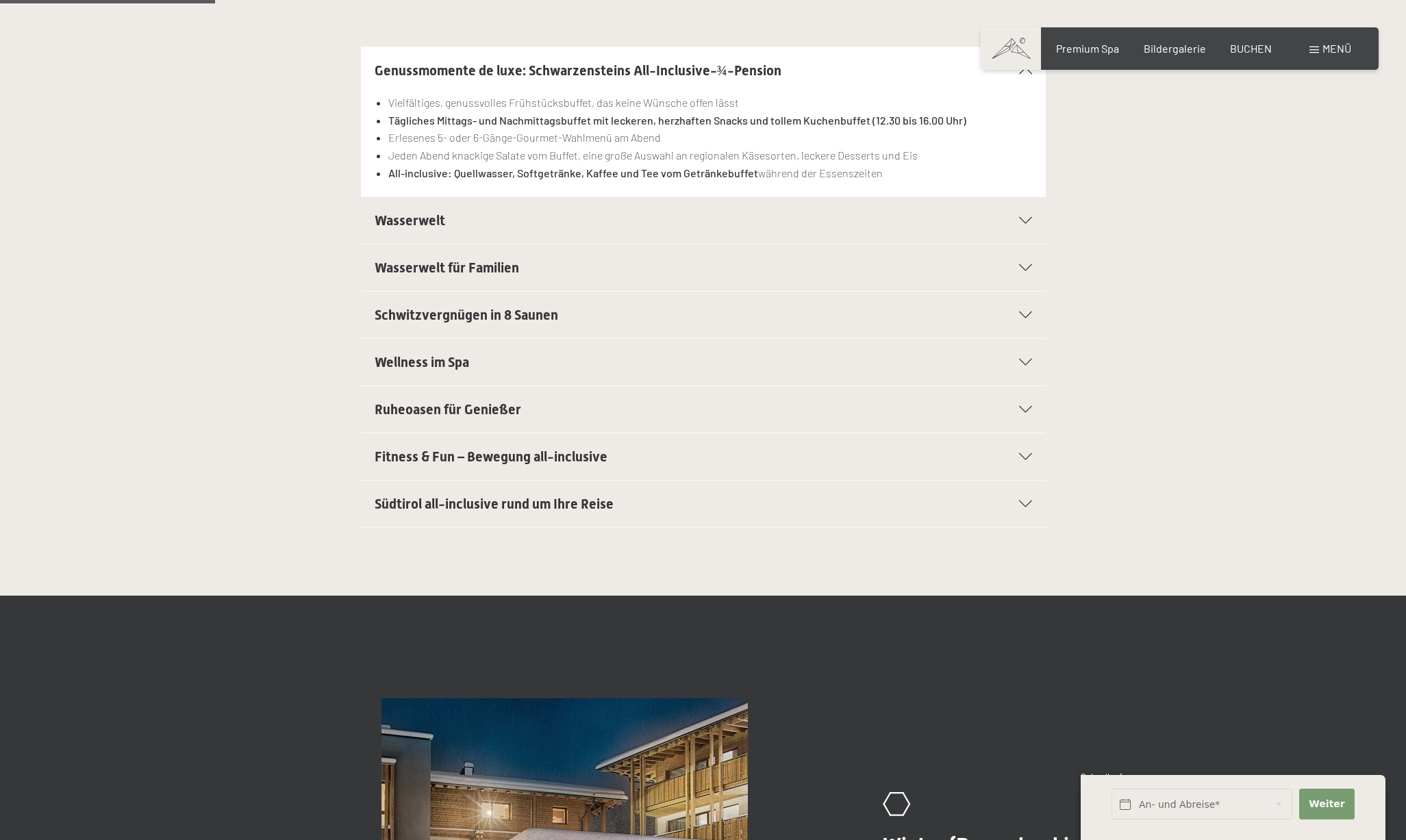
scroll to position [390, 0]
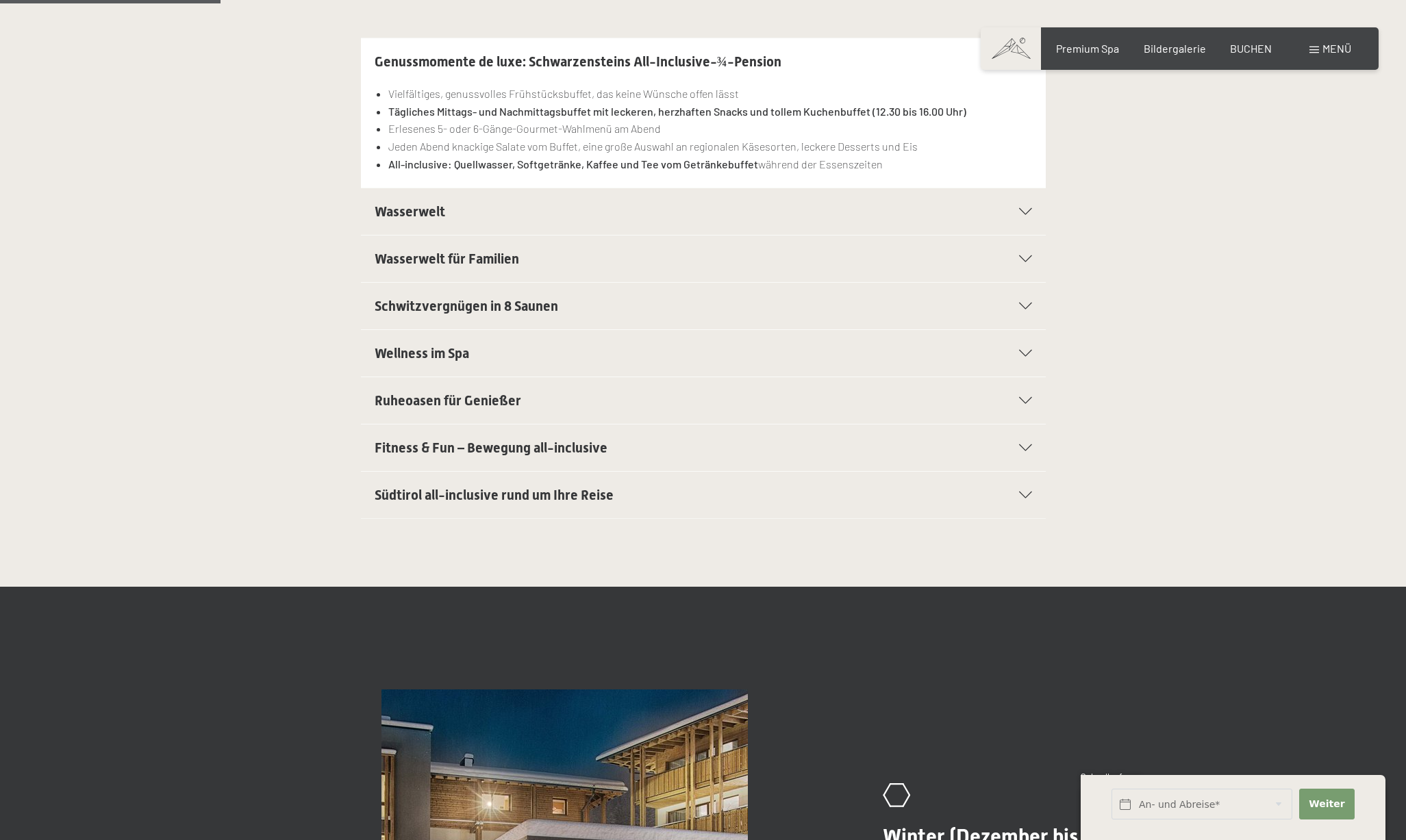
click at [1026, 446] on icon at bounding box center [1026, 448] width 13 height 6
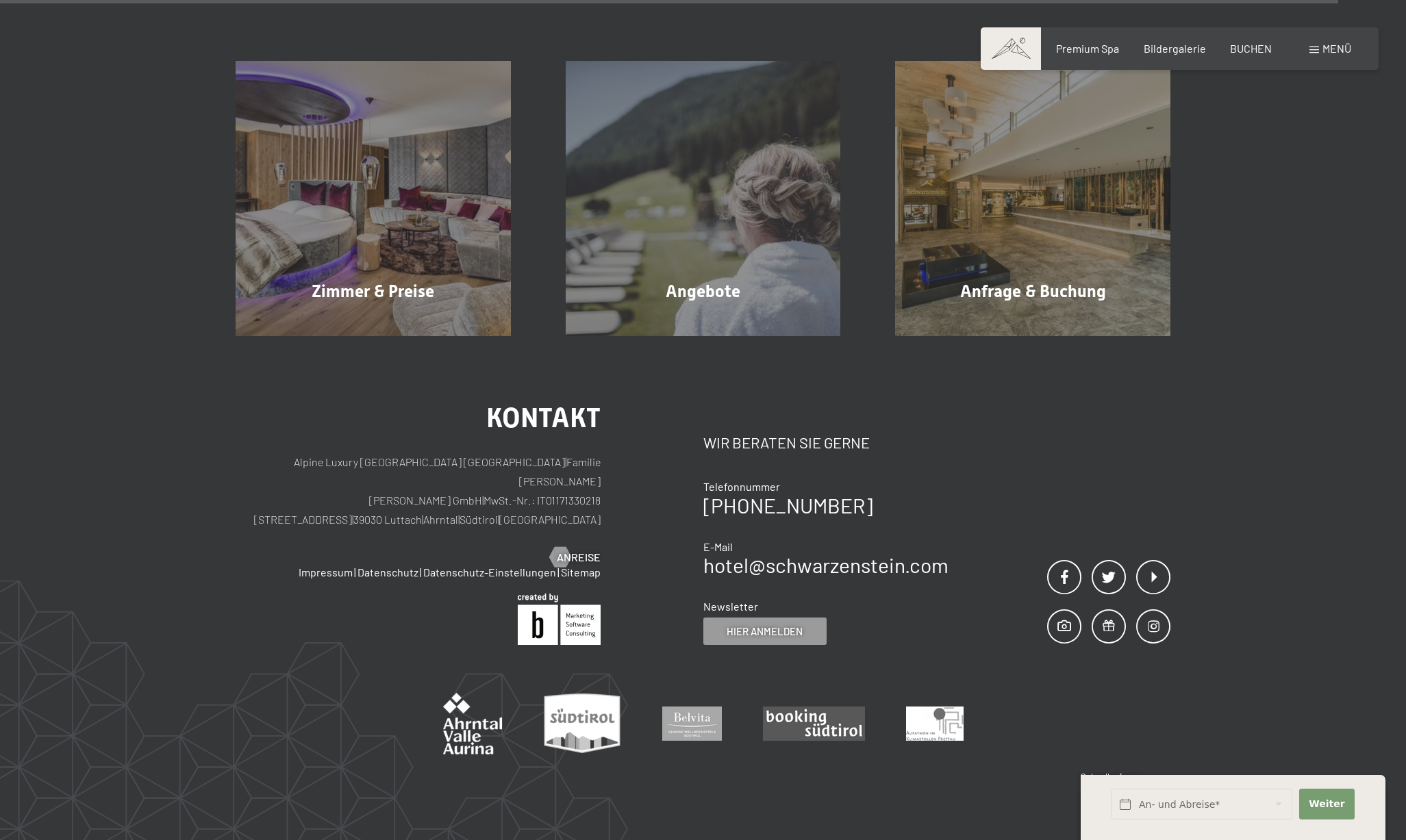
scroll to position [2507, 0]
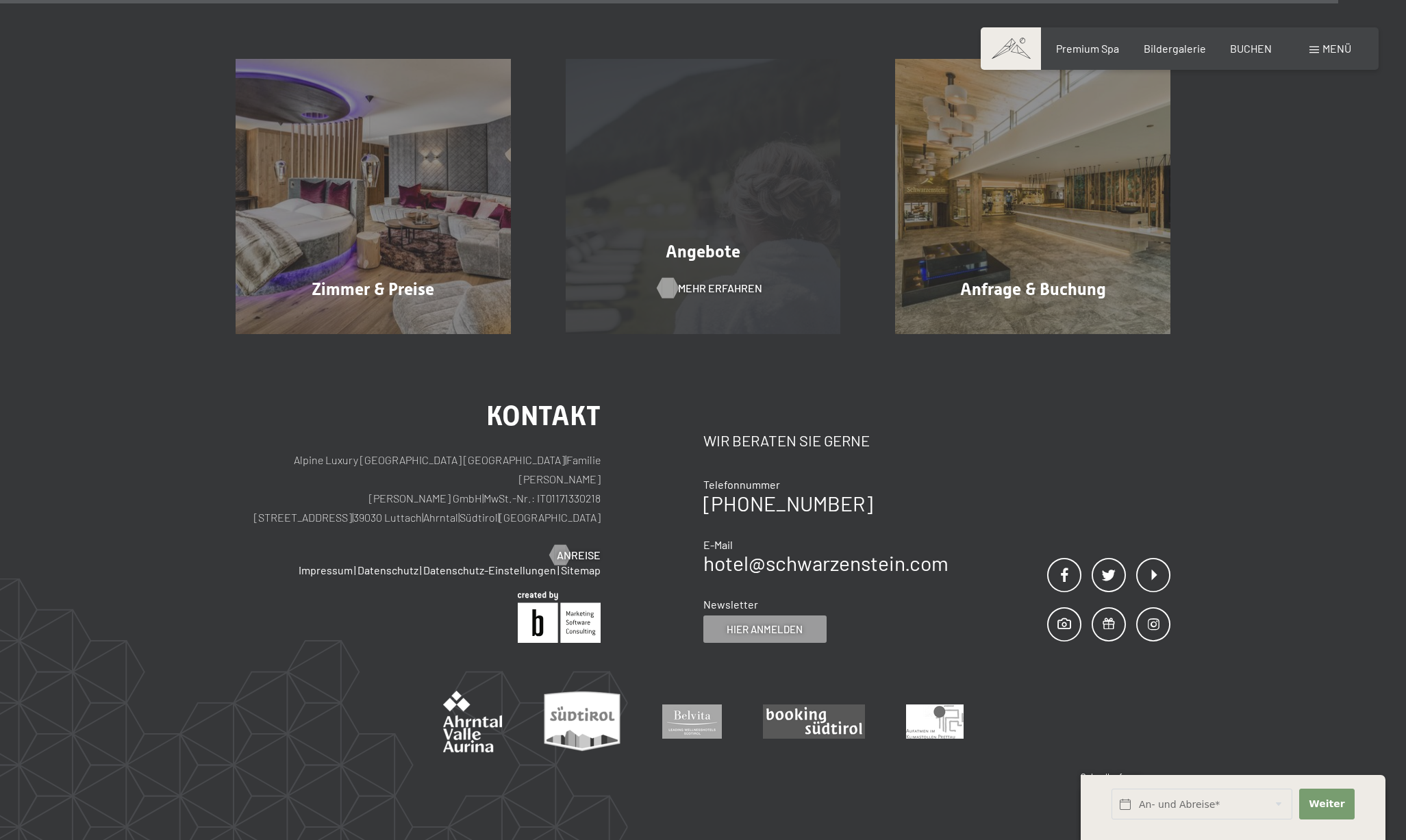
click at [713, 284] on span "Mehr erfahren" at bounding box center [720, 288] width 84 height 15
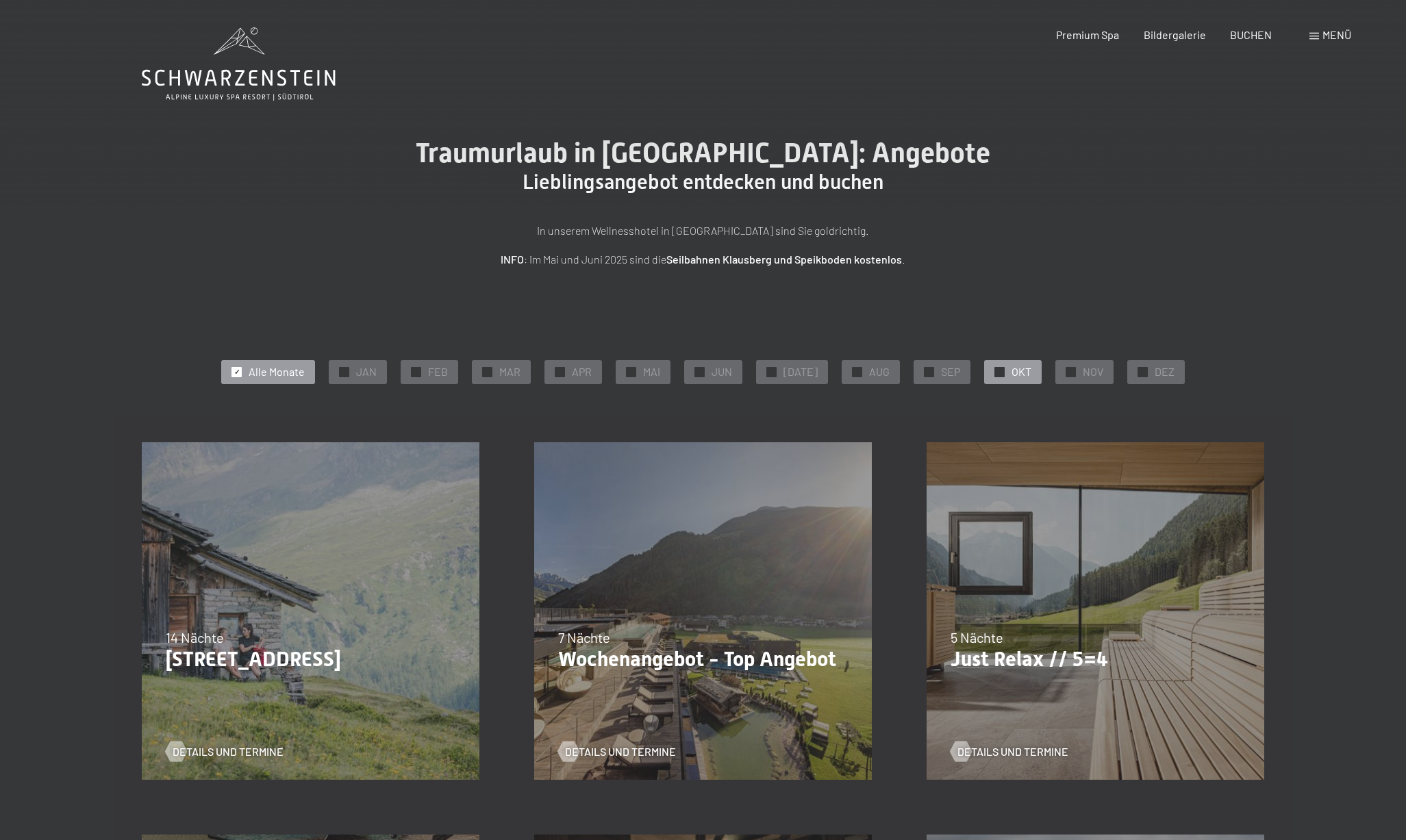
scroll to position [0, 1]
click at [998, 372] on span "✓" at bounding box center [1000, 372] width 6 height 10
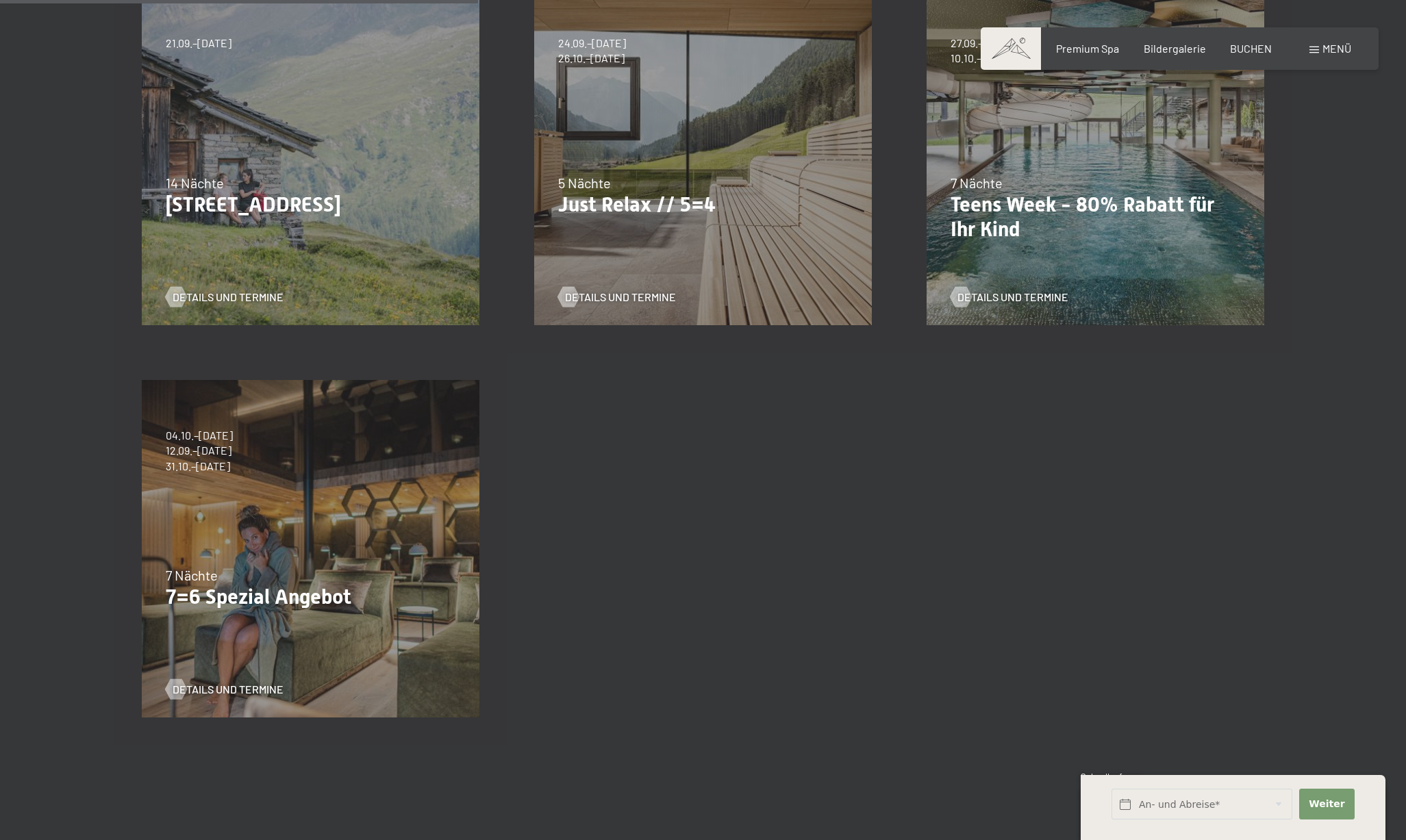
scroll to position [457, 0]
click at [314, 545] on div "04.10.–26.10.2025 01.11.–21.12.2025 10.01.–01.02.2026 07.03.–29.03.2026 16.05.–…" at bounding box center [310, 546] width 392 height 392
click at [255, 687] on span "Details und Termine" at bounding box center [242, 687] width 111 height 15
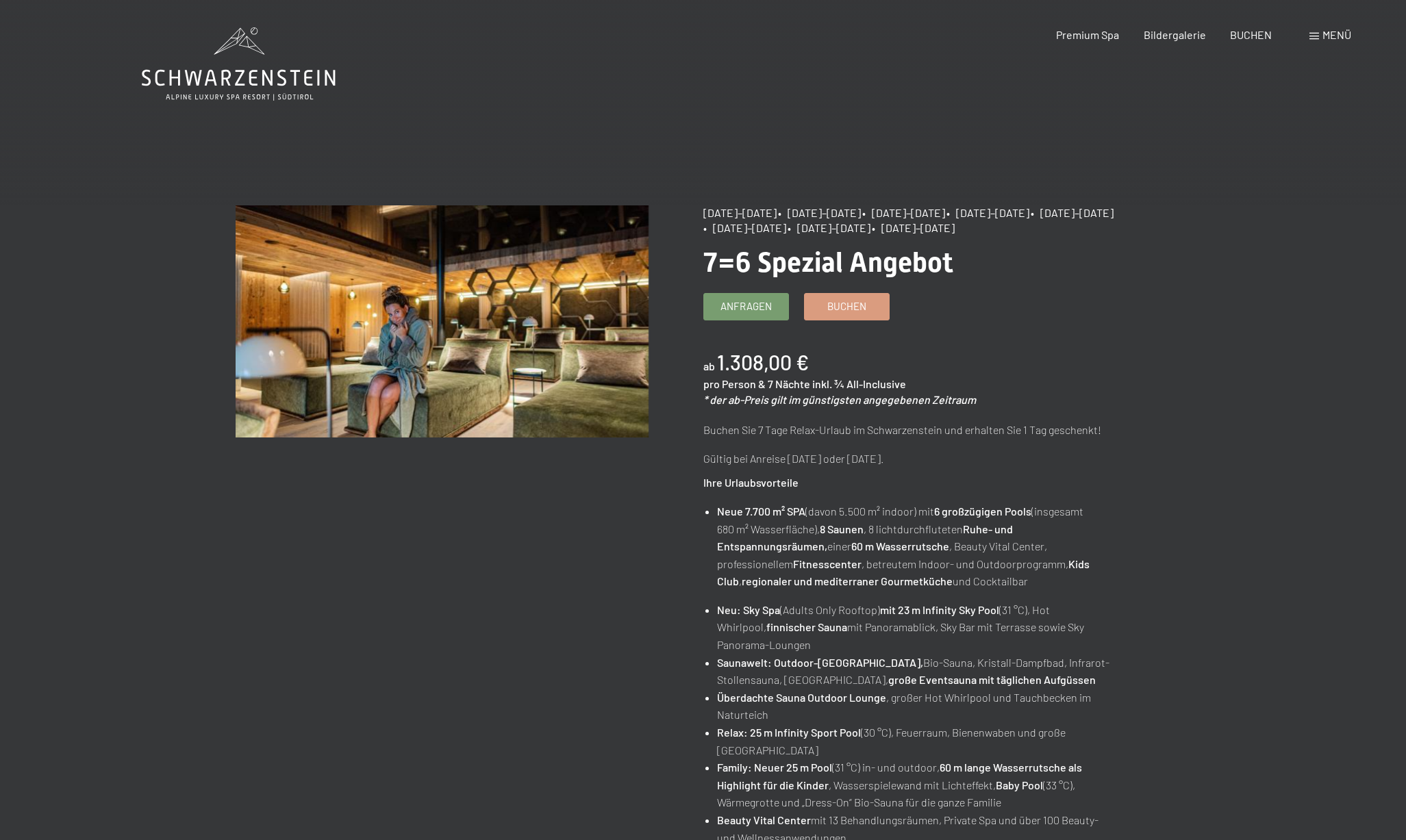
click at [1326, 37] on span "Menü" at bounding box center [1336, 35] width 28 height 13
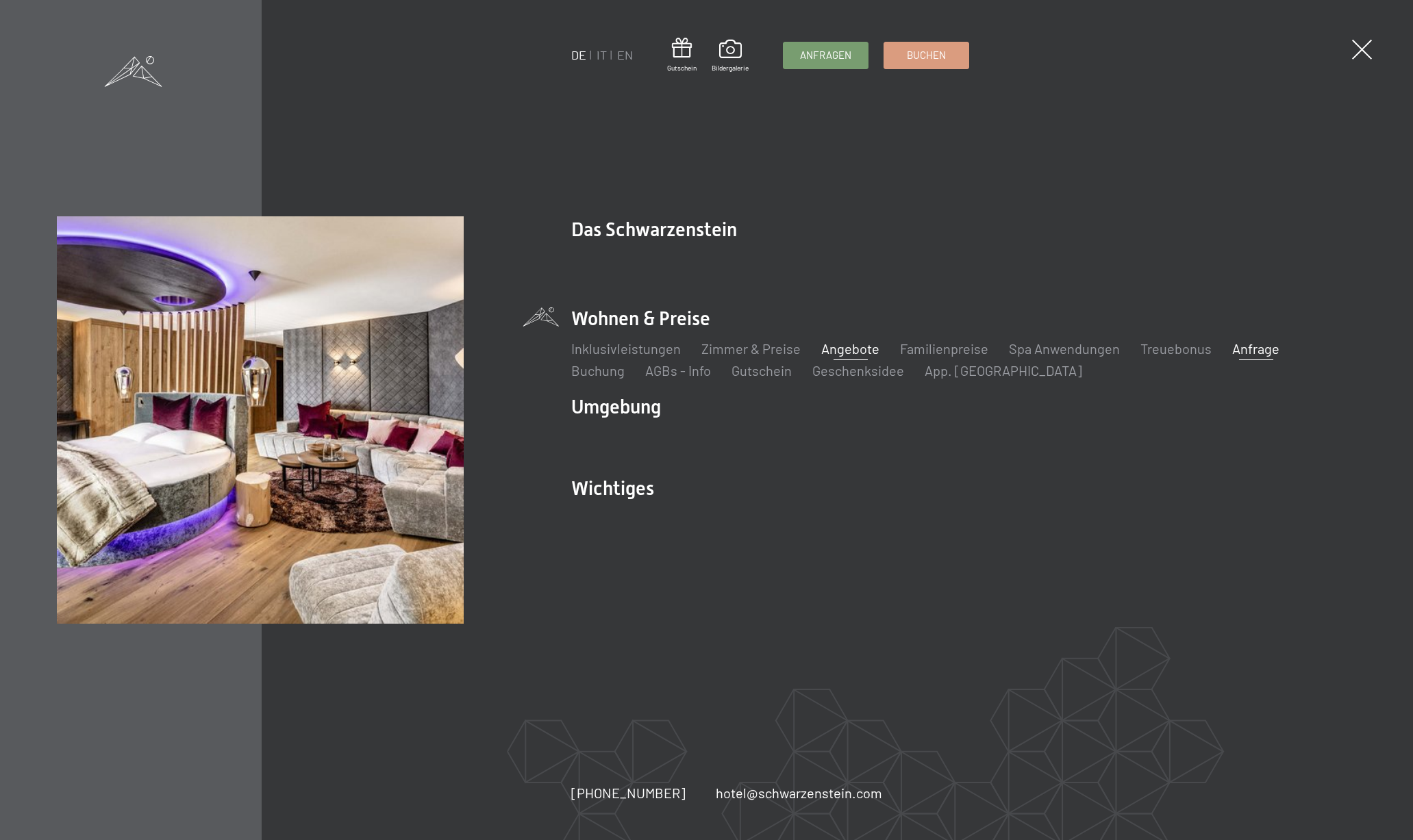
click at [1246, 347] on link "Anfrage" at bounding box center [1256, 348] width 47 height 16
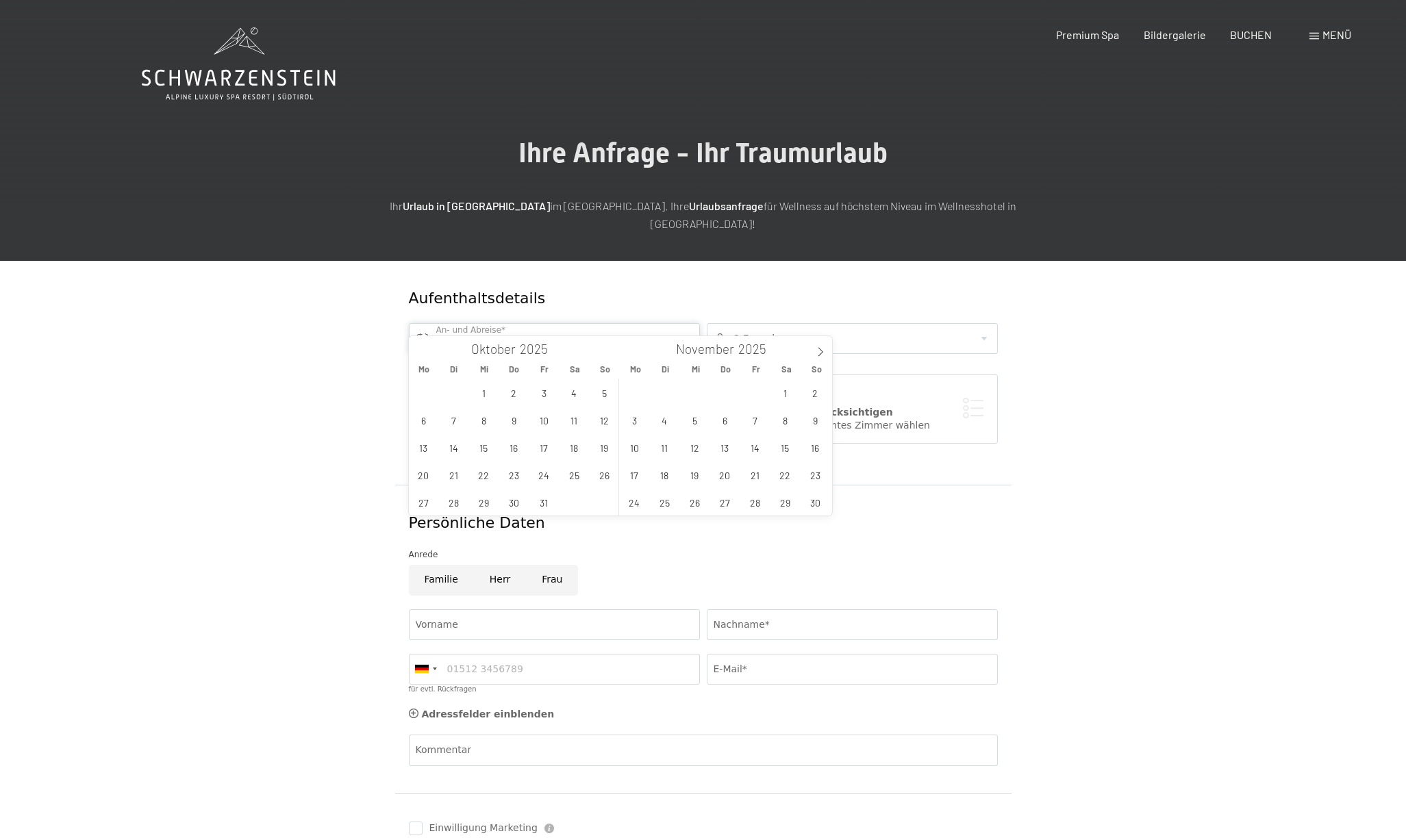
click at [535, 323] on input "text" at bounding box center [554, 338] width 291 height 31
click at [546, 396] on span "3" at bounding box center [544, 392] width 27 height 27
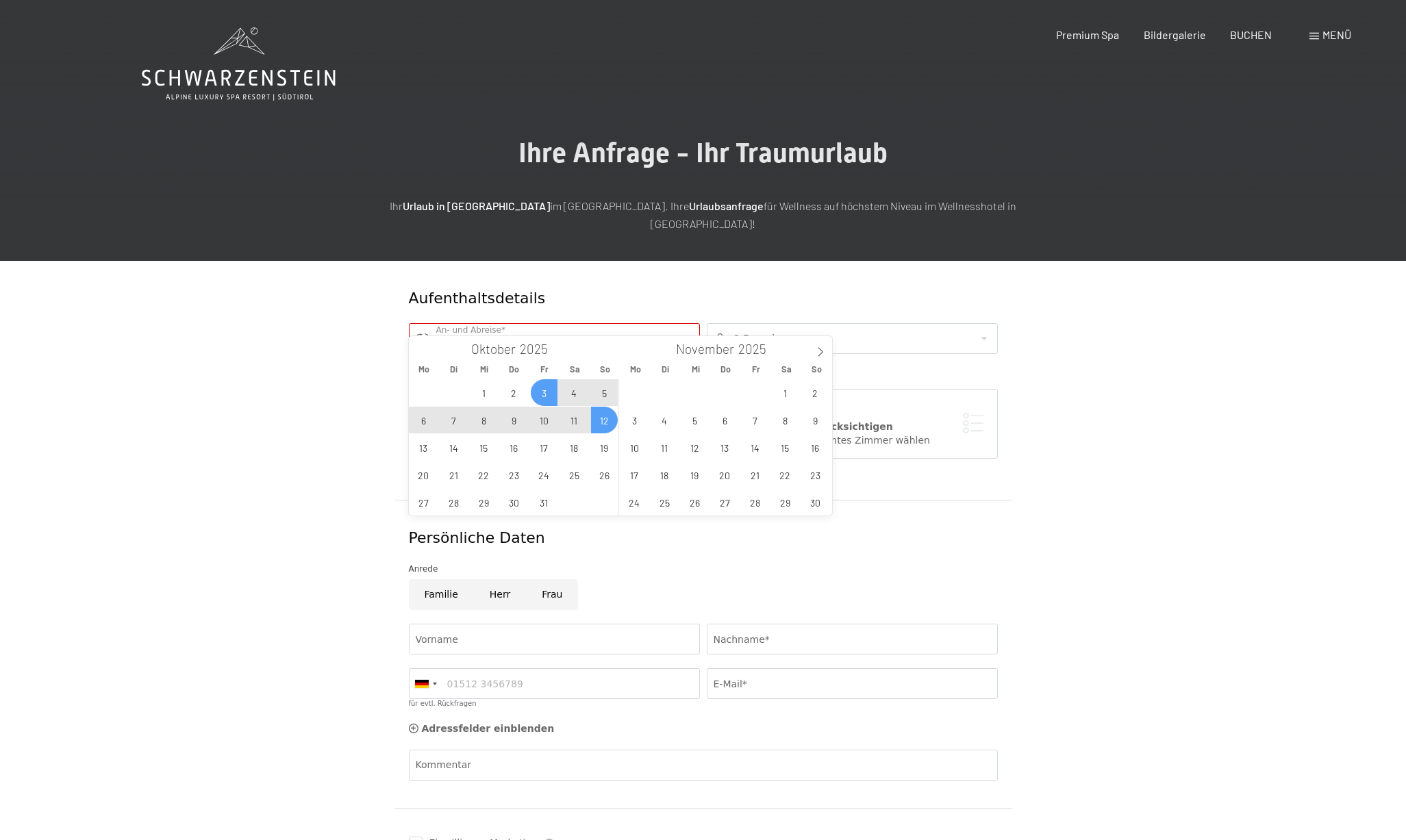
click at [606, 432] on span "12" at bounding box center [604, 420] width 27 height 27
type input "Fr. 03.10.2025 - So. 12.10.2025"
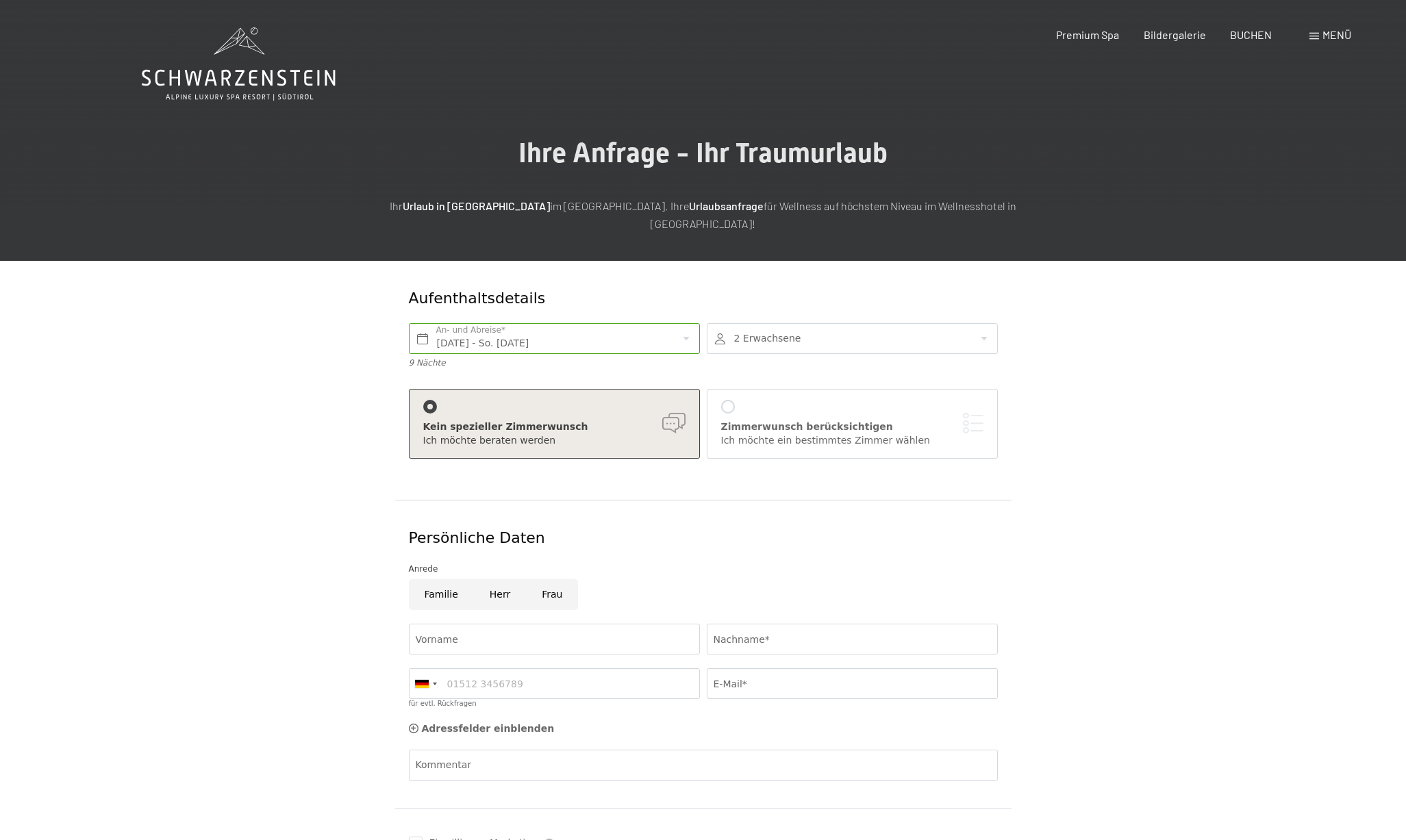
click at [730, 400] on div at bounding box center [728, 407] width 14 height 14
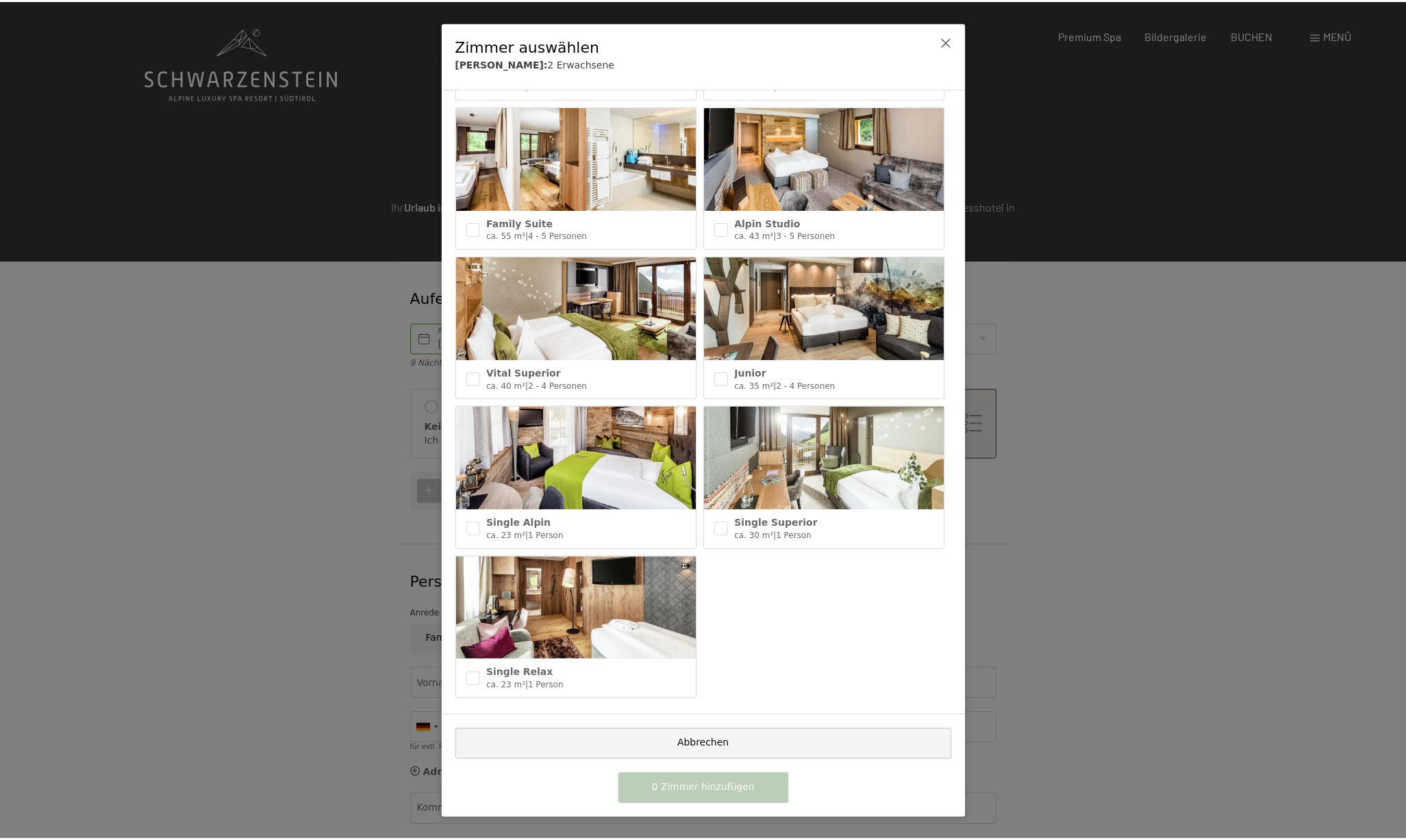
scroll to position [454, 0]
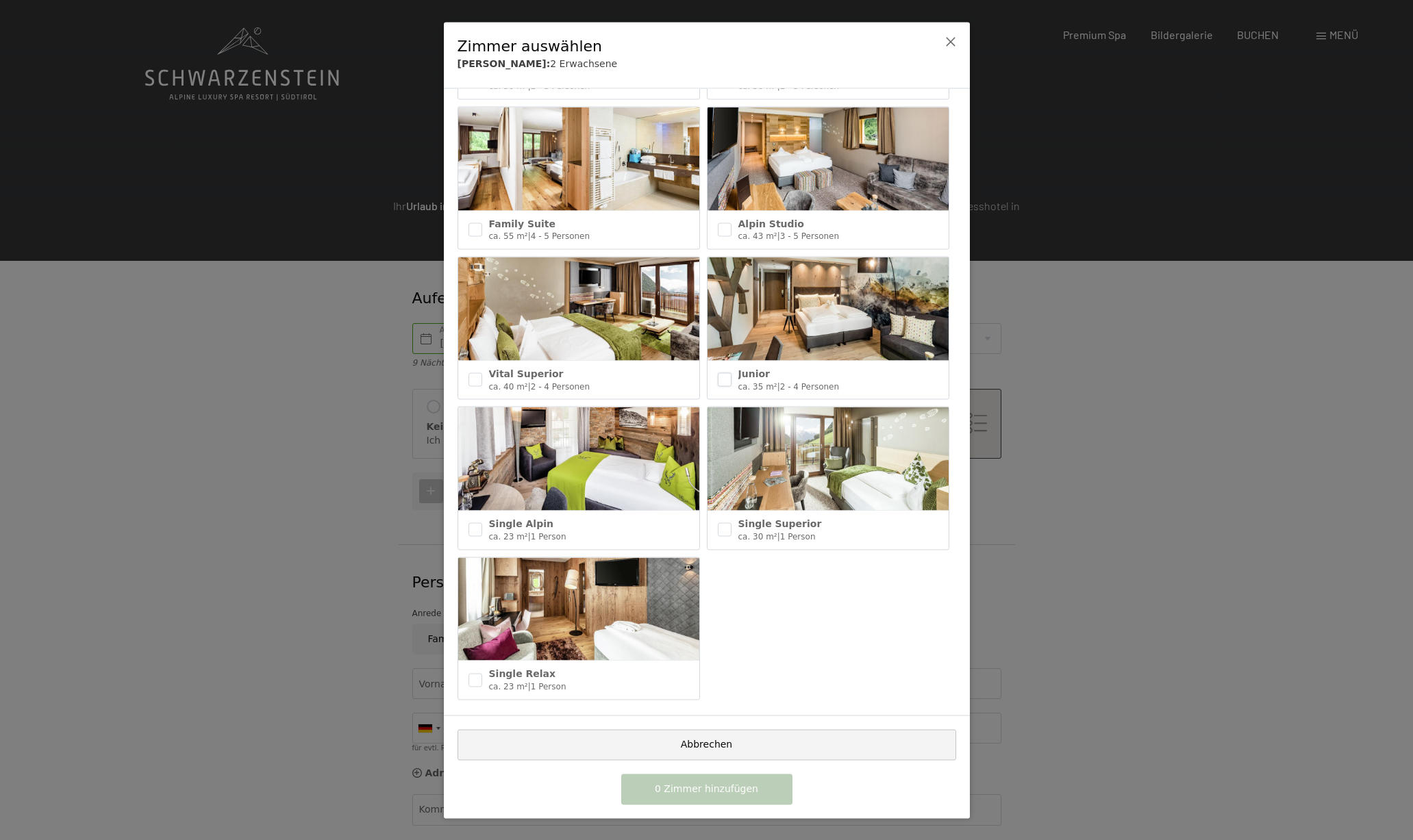
click at [719, 373] on input "checkbox" at bounding box center [724, 380] width 14 height 14
checkbox input "true"
click at [743, 795] on button "1 Zimmer hinzufügen" at bounding box center [706, 789] width 171 height 31
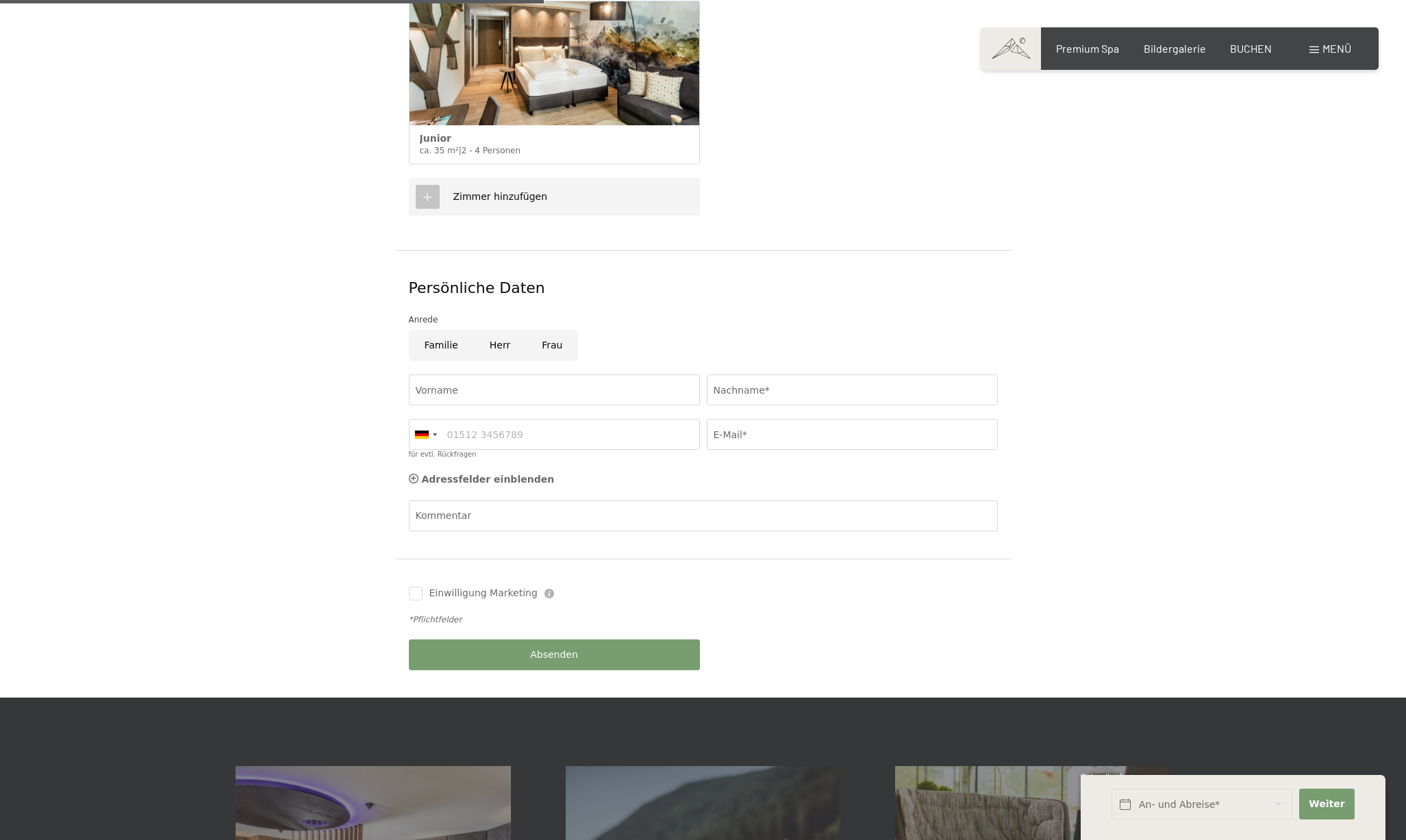
scroll to position [489, 0]
click at [498, 330] on input "Herr" at bounding box center [500, 345] width 52 height 31
radio input "true"
click at [688, 374] on input "Vorname" at bounding box center [554, 390] width 291 height 31
type input "Dirk"
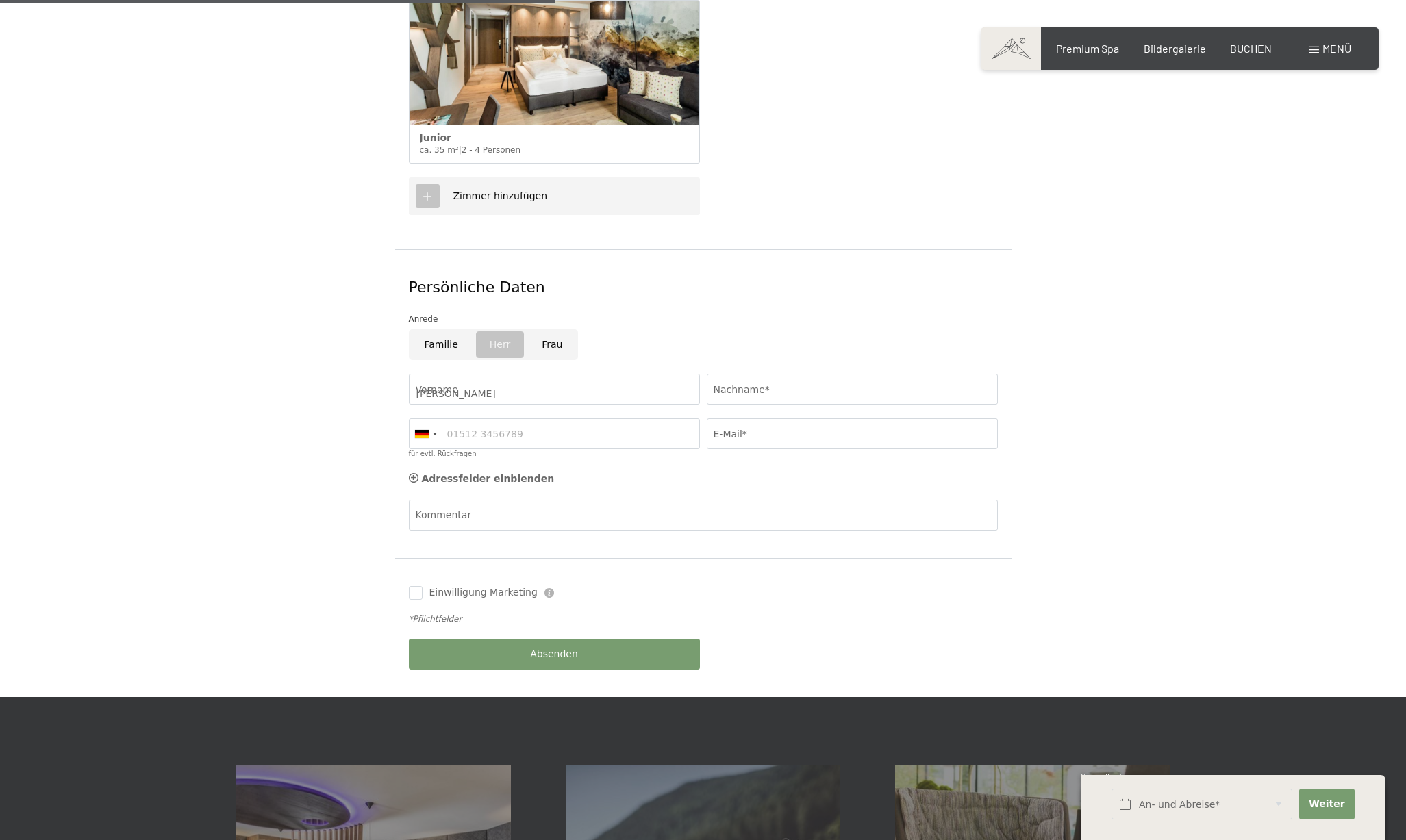
type input "Heinz"
type input "0212530852"
type input "dirk.heinz-17@gmx.de"
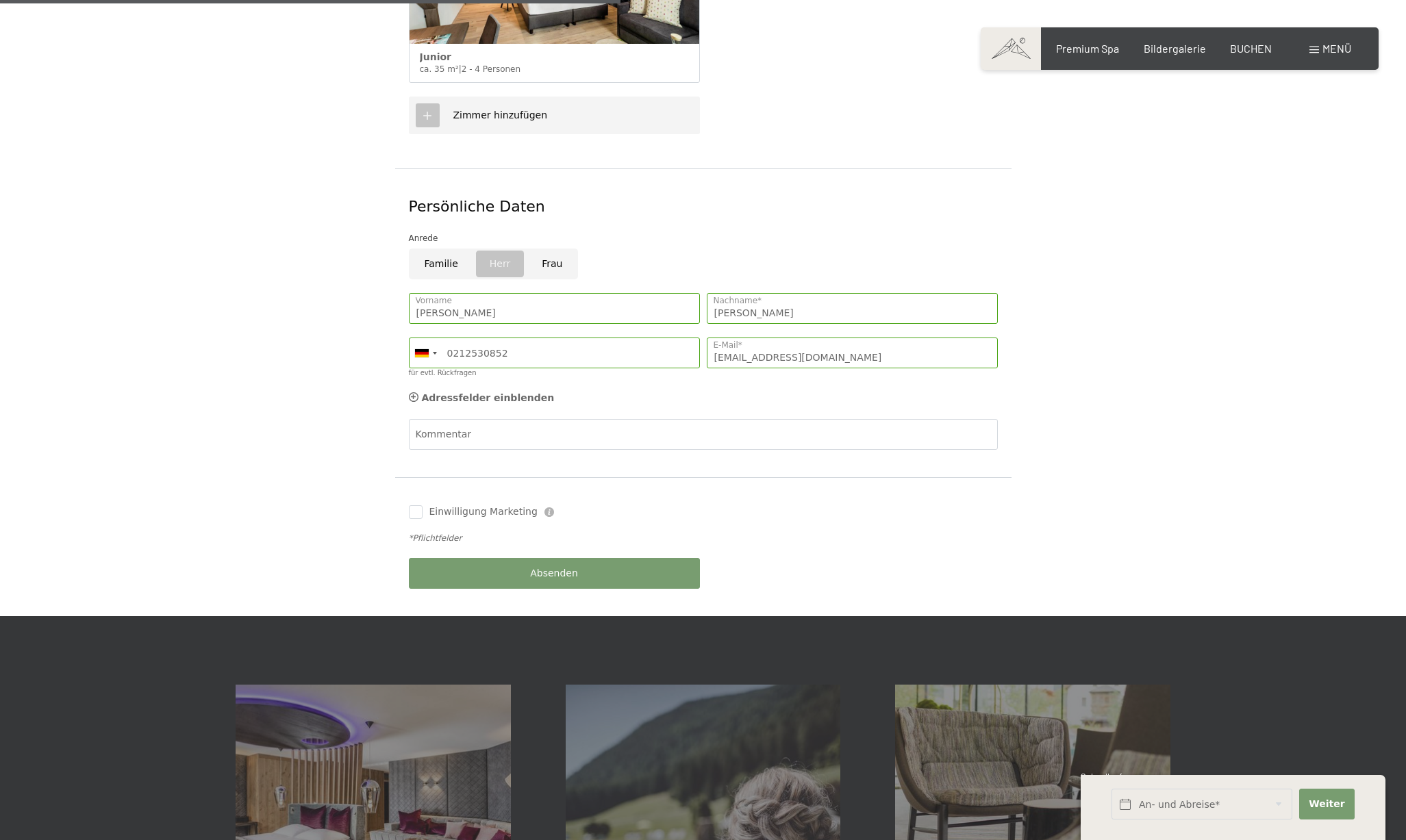
scroll to position [580, 0]
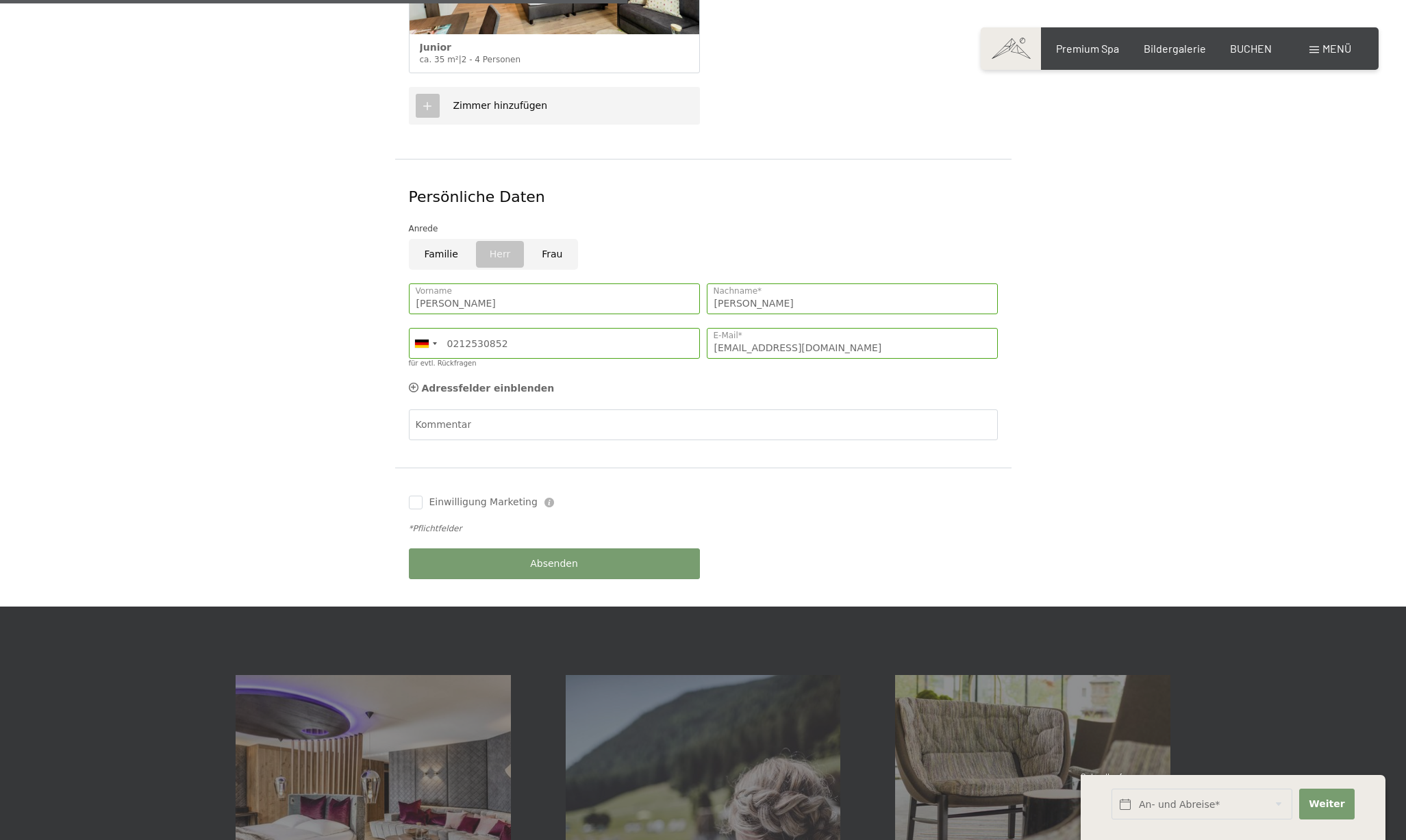
click at [606, 549] on button "Absenden" at bounding box center [554, 564] width 291 height 31
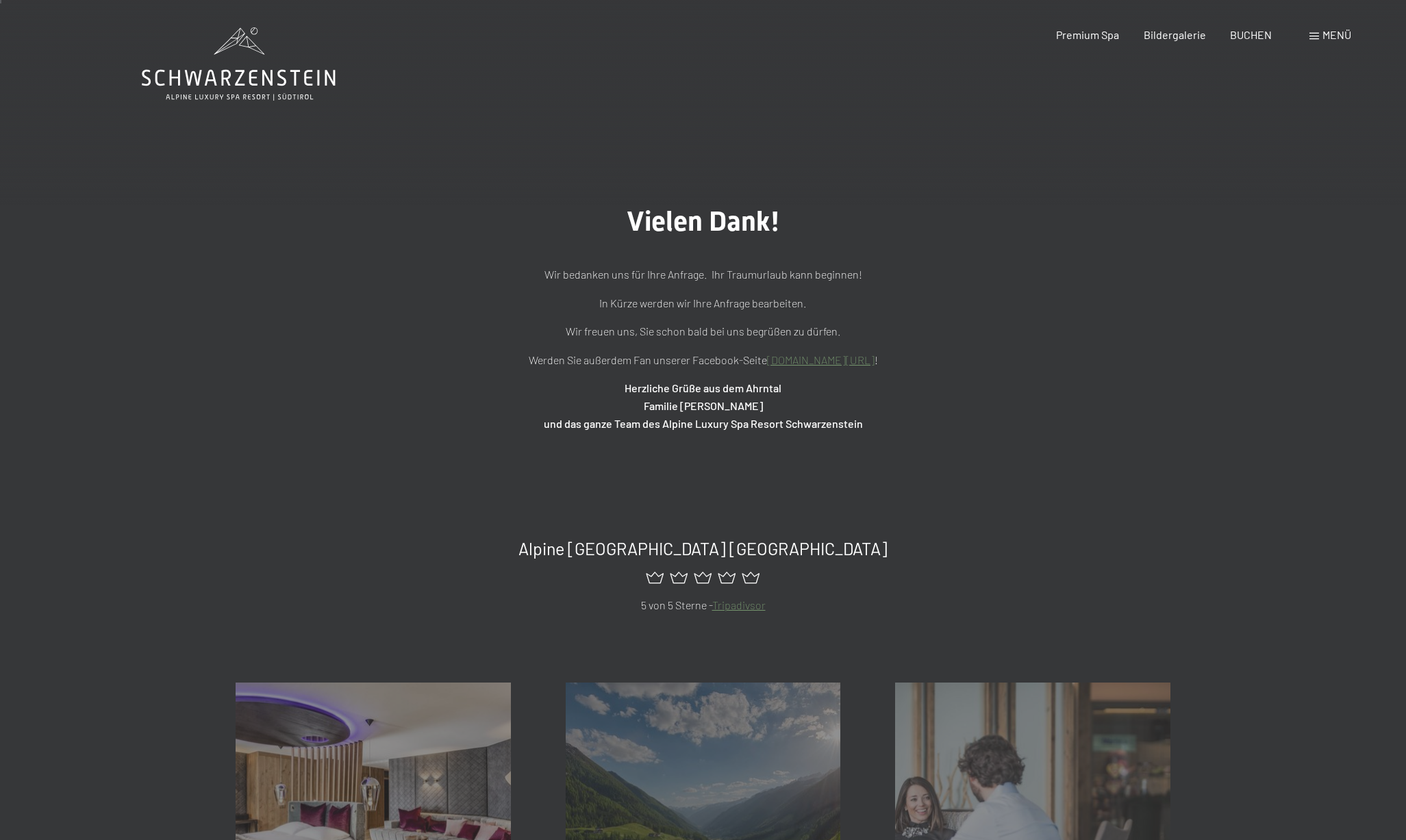
scroll to position [1, 0]
